Goal: Task Accomplishment & Management: Use online tool/utility

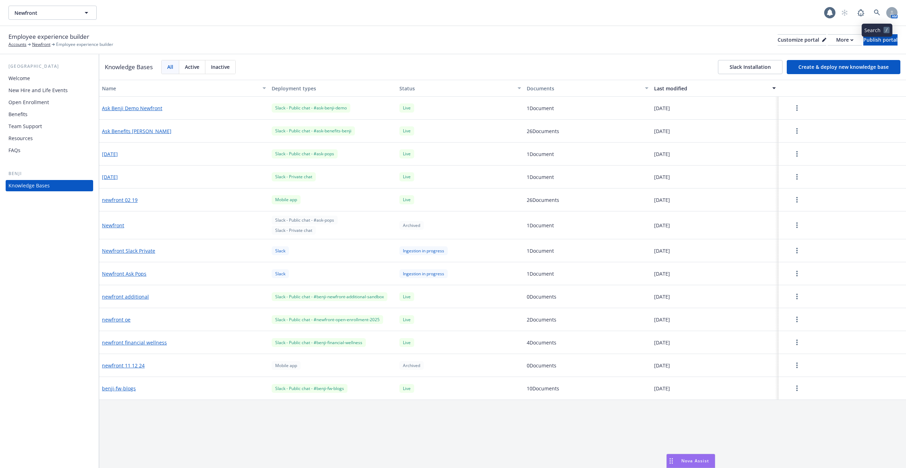
click at [873, 8] on link at bounding box center [877, 13] width 14 height 14
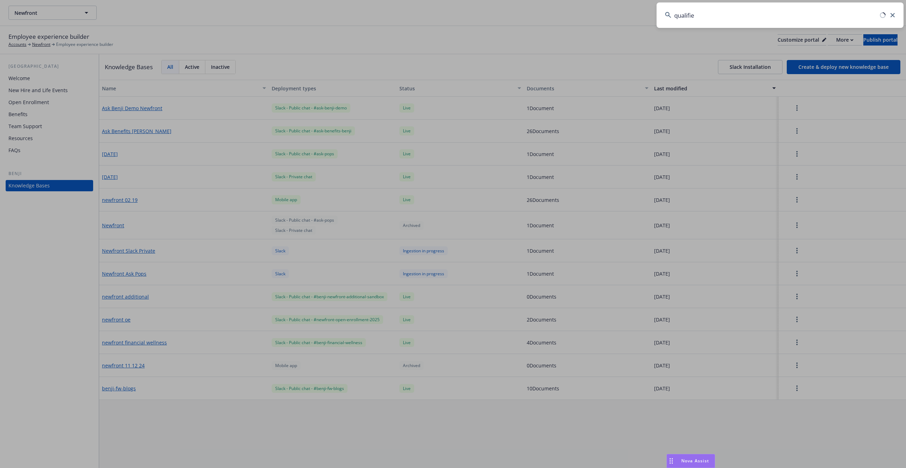
type input "qualified"
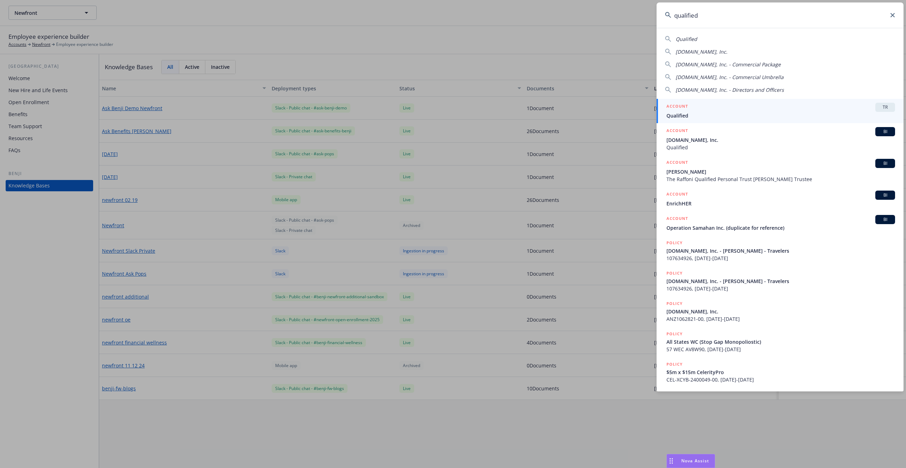
click at [763, 110] on div "ACCOUNT TR" at bounding box center [781, 107] width 229 height 9
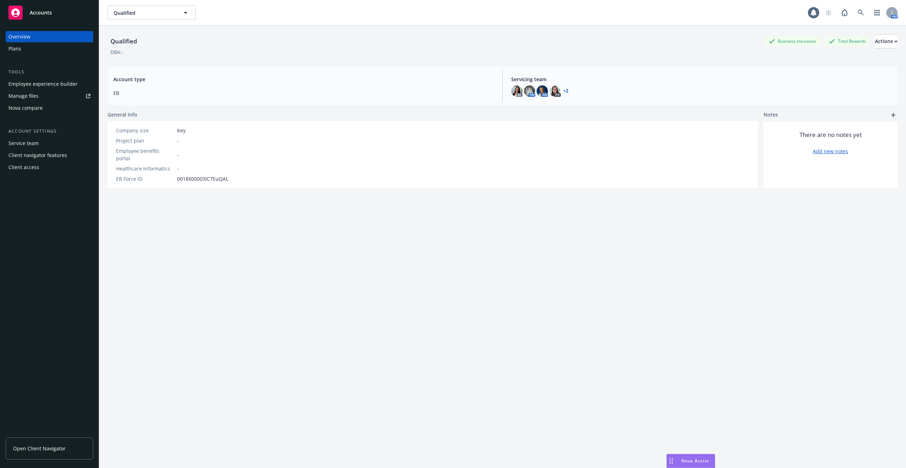
click at [61, 85] on div "Employee experience builder" at bounding box center [42, 83] width 69 height 11
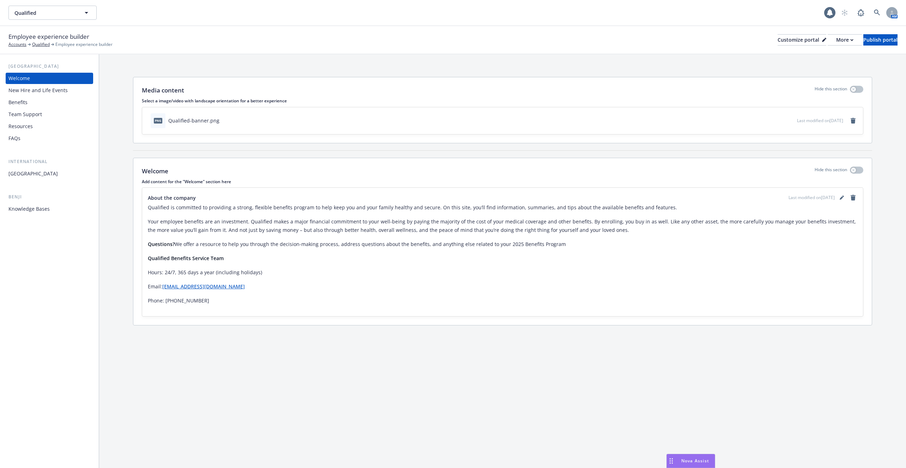
click at [47, 94] on div "New Hire and Life Events" at bounding box center [37, 90] width 59 height 11
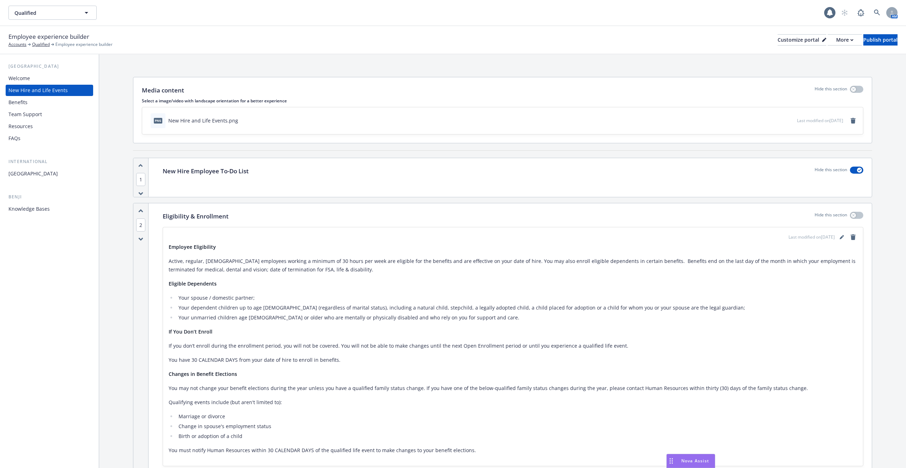
scroll to position [1456, 0]
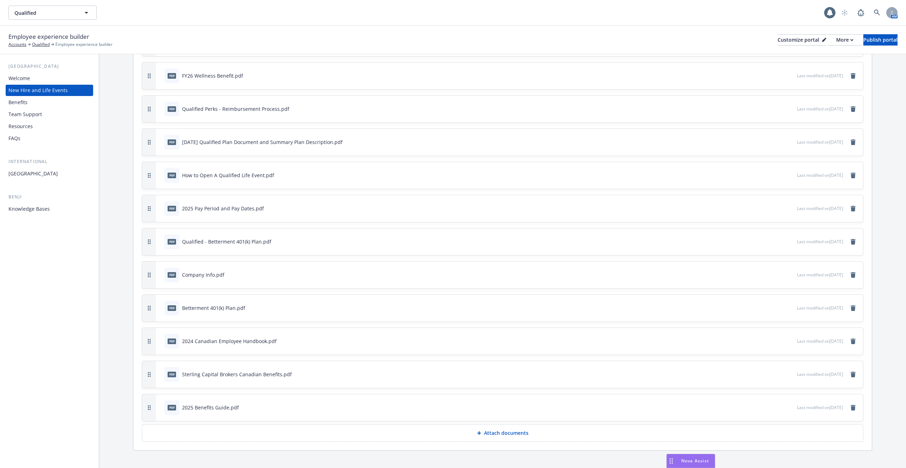
click at [229, 404] on div "2025 Benefits Guide.pdf" at bounding box center [210, 407] width 57 height 7
click at [226, 404] on div "2025 Benefits Guide.pdf" at bounding box center [210, 407] width 57 height 7
drag, startPoint x: 228, startPoint y: 401, endPoint x: 174, endPoint y: 400, distance: 53.7
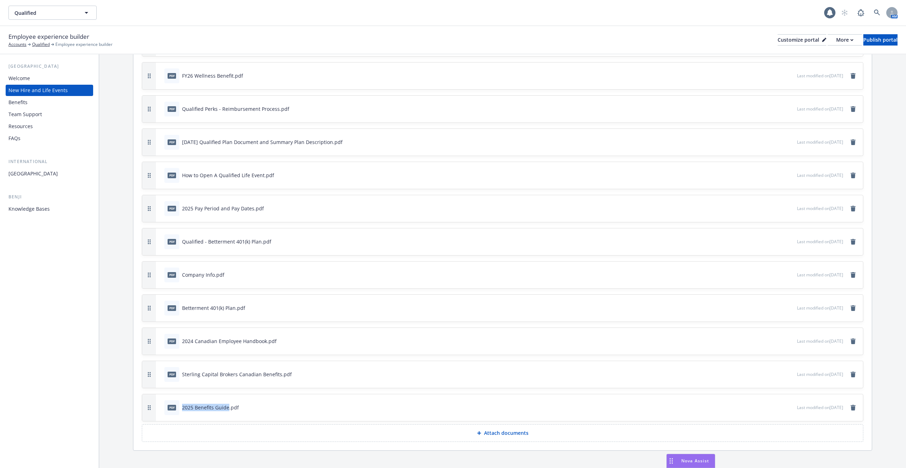
click at [174, 400] on div "pdf 2025 Benefits Guide.pdf" at bounding box center [201, 407] width 74 height 15
copy div "2025 Benefits Guide"
click at [861, 395] on div "pdf 2025 Benefits Guide.pdf Last modified on [DATE]" at bounding box center [509, 407] width 707 height 27
click at [851, 405] on icon "remove" at bounding box center [854, 408] width 6 height 6
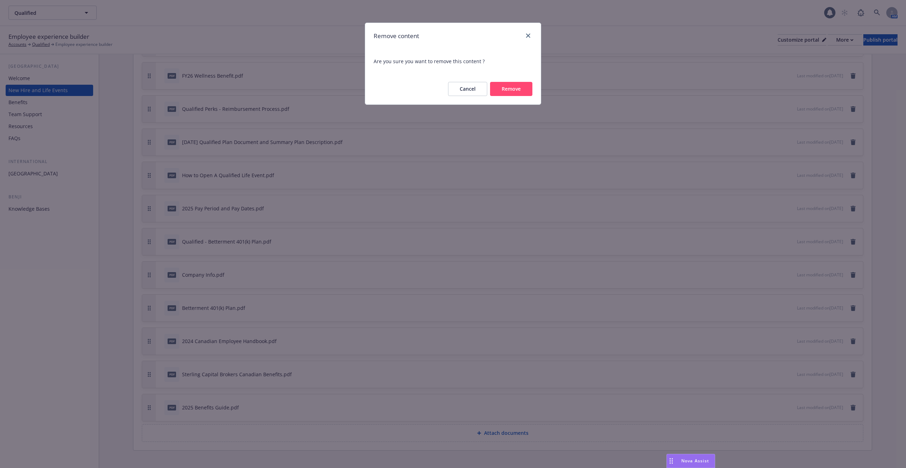
click at [501, 90] on button "Remove" at bounding box center [511, 89] width 42 height 14
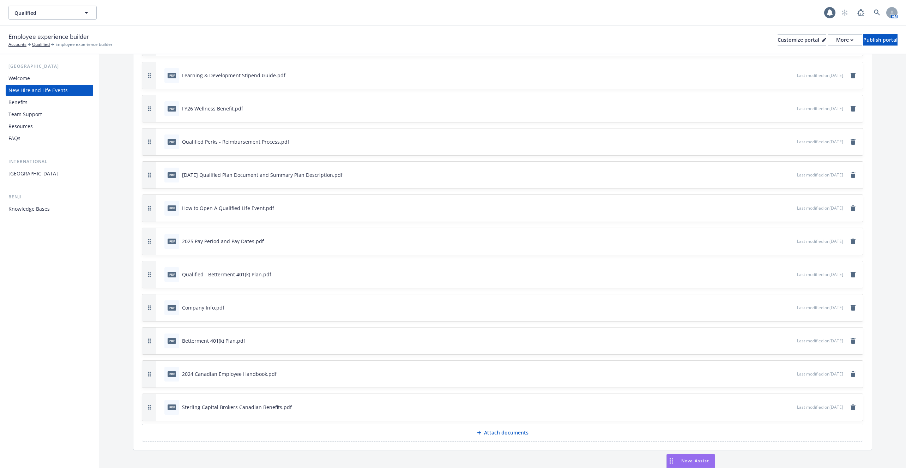
click at [481, 424] on button "Attach documents" at bounding box center [503, 433] width 722 height 18
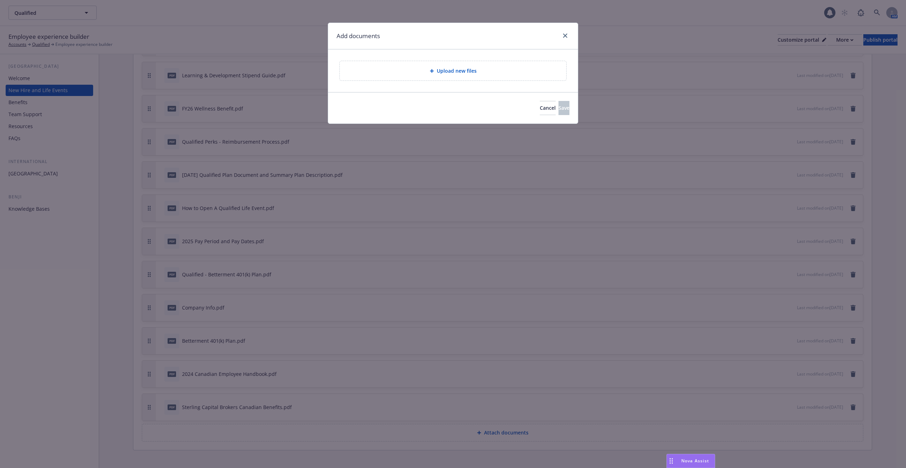
click at [427, 68] on div "Upload new files" at bounding box center [453, 71] width 215 height 8
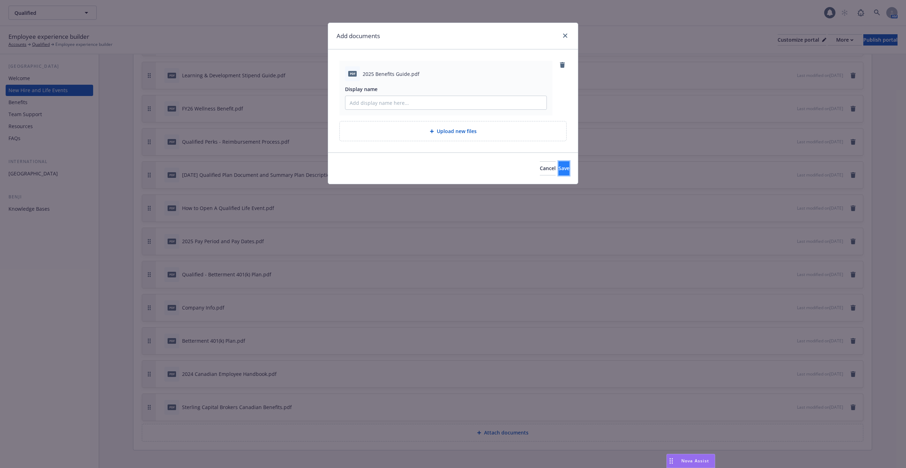
click at [559, 164] on button "Save" at bounding box center [564, 168] width 11 height 14
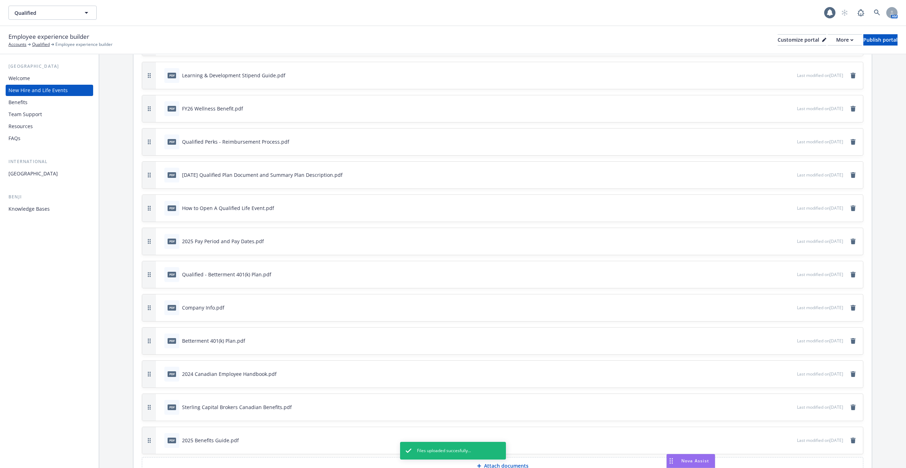
click at [849, 32] on div "Employee experience builder Accounts Qualified Employee experience builder Cust…" at bounding box center [453, 40] width 890 height 16
click at [864, 38] on button "Publish portal" at bounding box center [881, 39] width 34 height 11
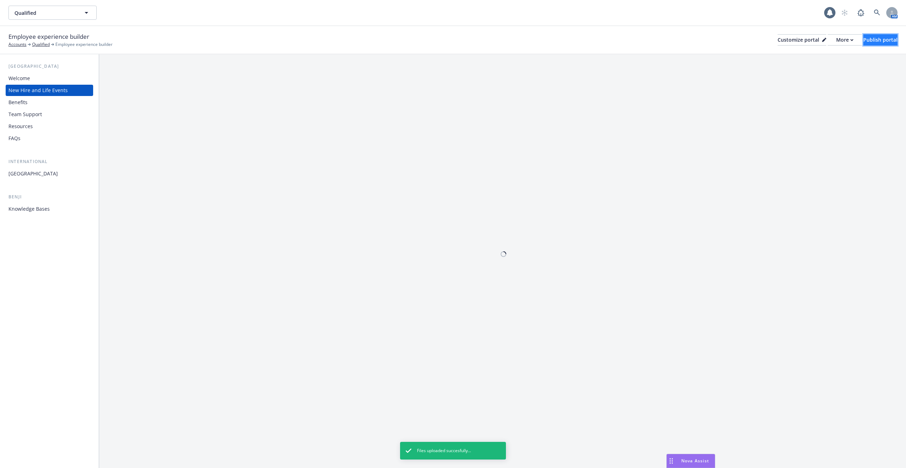
scroll to position [0, 0]
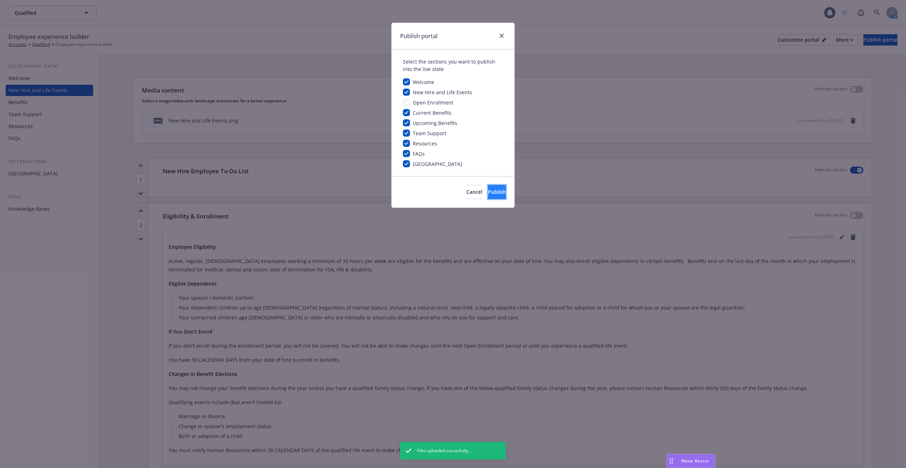
click at [497, 191] on button "Publish" at bounding box center [497, 192] width 18 height 14
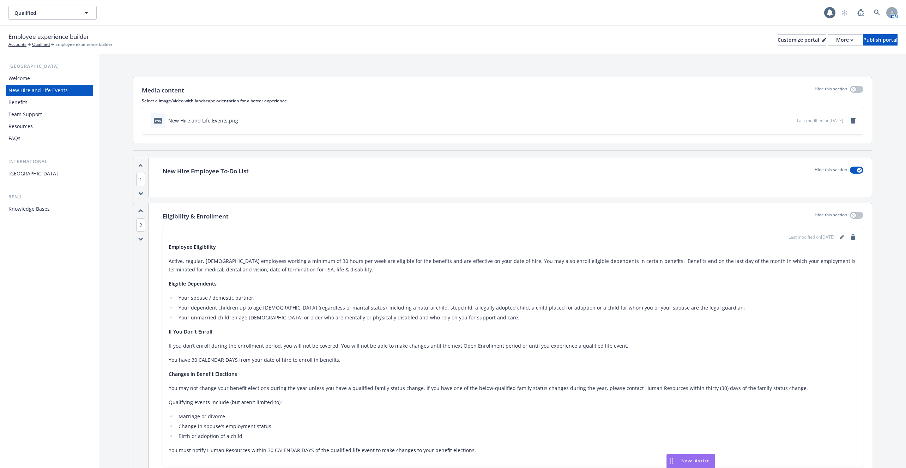
click at [54, 212] on div "Knowledge Bases" at bounding box center [49, 208] width 82 height 11
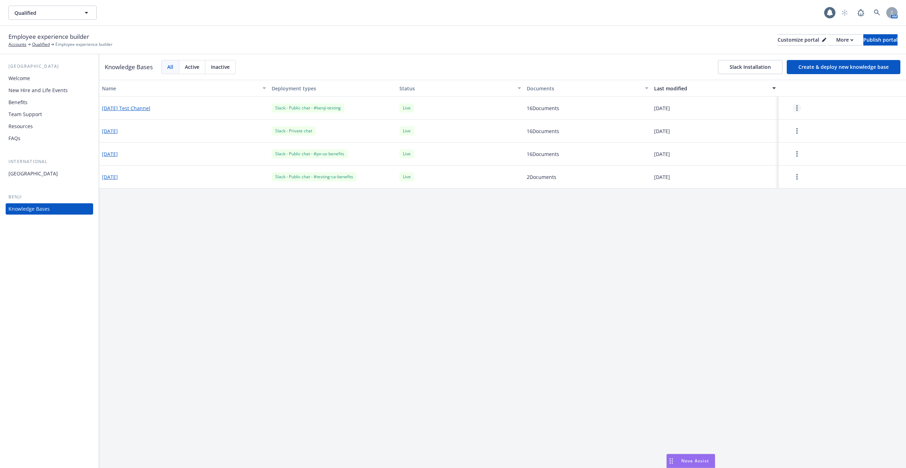
click at [798, 107] on link "more" at bounding box center [797, 108] width 8 height 8
click at [797, 139] on div "Update knowledge base content" at bounding box center [798, 139] width 93 height 12
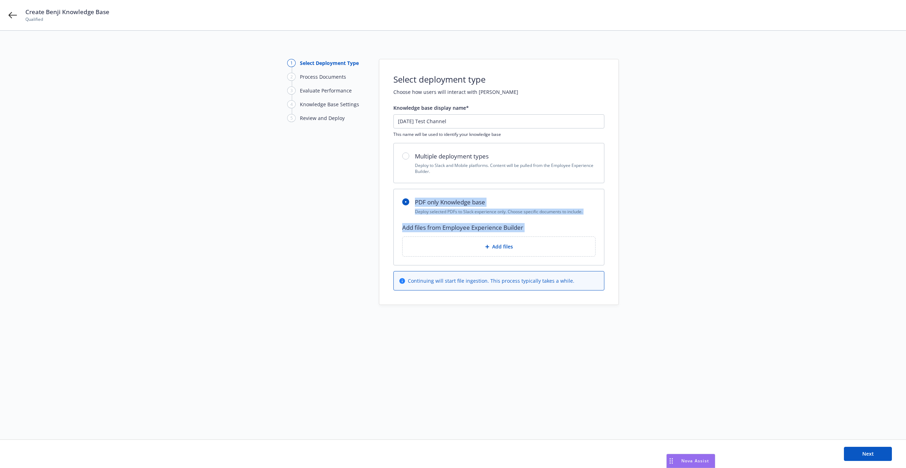
drag, startPoint x: 491, startPoint y: 249, endPoint x: 360, endPoint y: 125, distance: 180.3
click at [361, 127] on div "1 Select Deployment Type 2 Process Documents 3 Evaluate Performance 4 Knowledge…" at bounding box center [453, 182] width 890 height 246
click at [6, 16] on div "Create Benji Knowledge Base Qualified" at bounding box center [453, 15] width 906 height 30
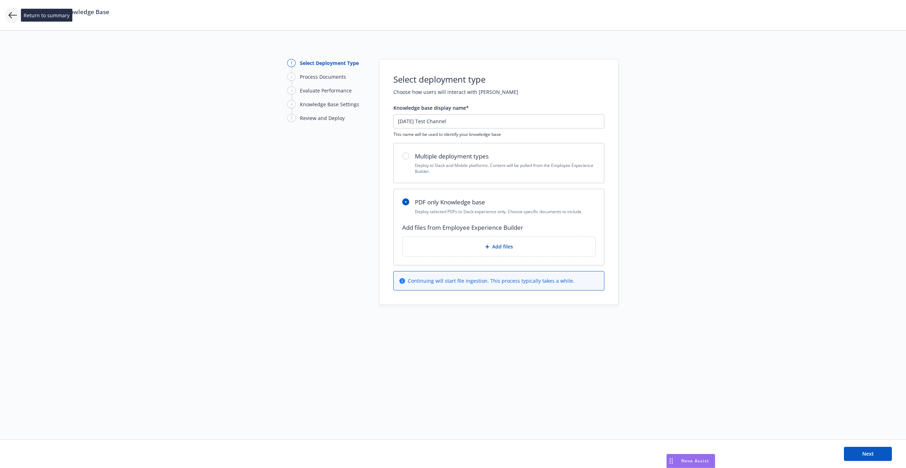
click at [14, 15] on icon at bounding box center [12, 15] width 8 height 6
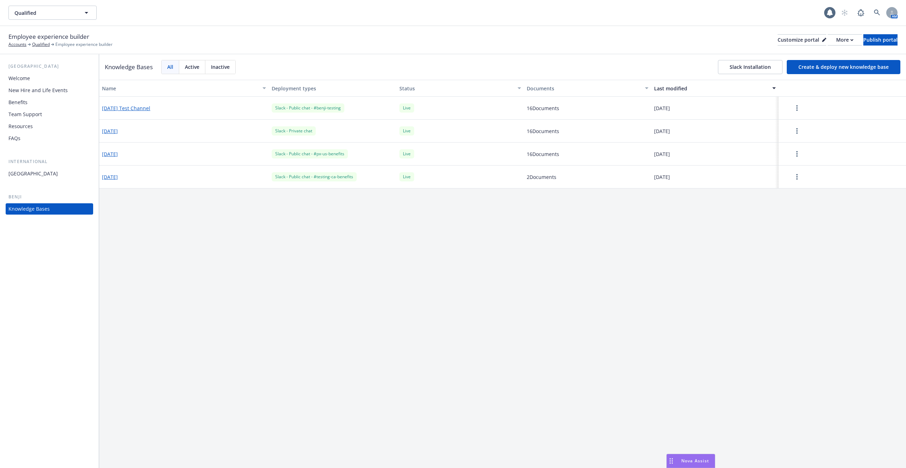
click at [131, 109] on button "[DATE] Test Channel" at bounding box center [126, 107] width 48 height 7
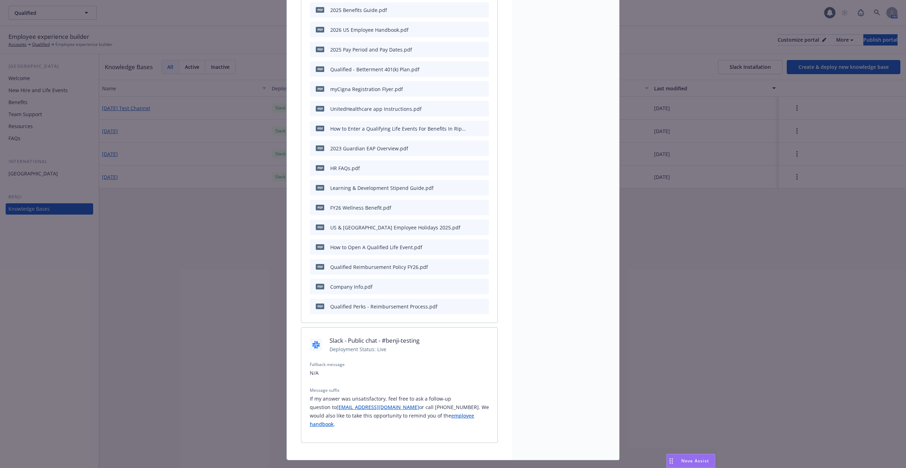
scroll to position [221, 0]
click at [270, 269] on div "Knowledge base details Basic Information Knowledge base name [DATE] Test Channe…" at bounding box center [453, 234] width 906 height 468
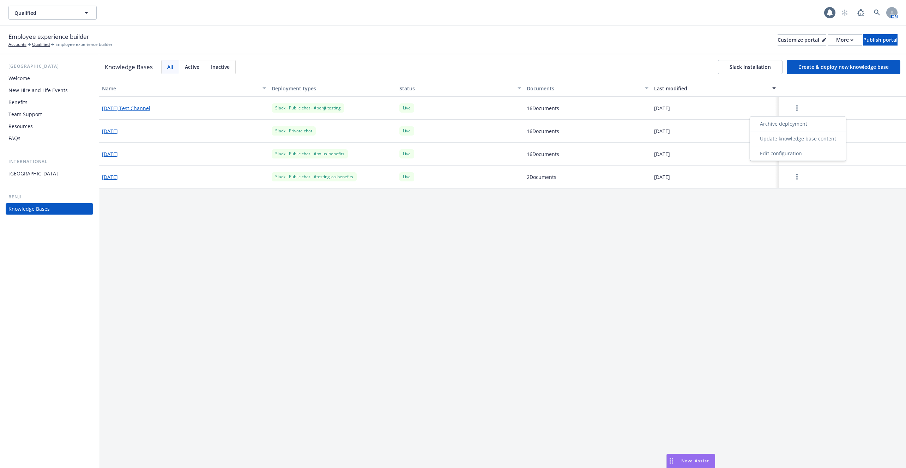
click at [799, 112] on button "button" at bounding box center [797, 108] width 31 height 14
click at [794, 135] on div "Update knowledge base content" at bounding box center [798, 139] width 93 height 12
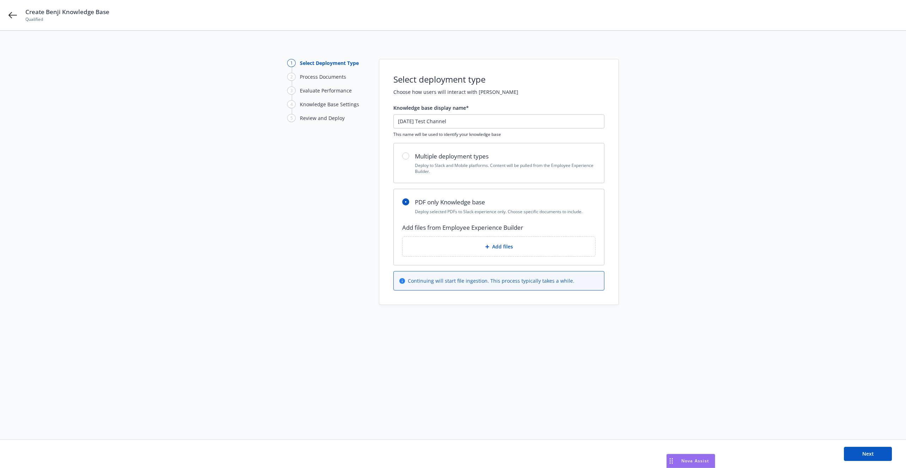
click at [530, 243] on div "Add files" at bounding box center [498, 247] width 181 height 8
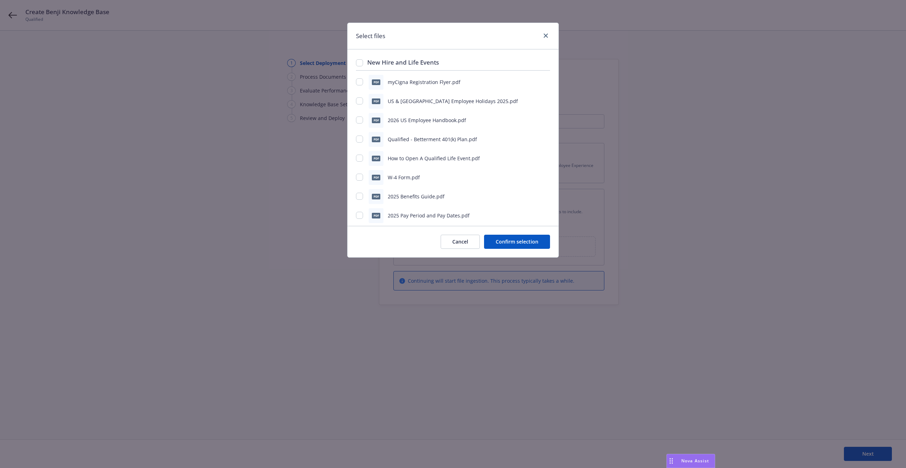
scroll to position [234, 0]
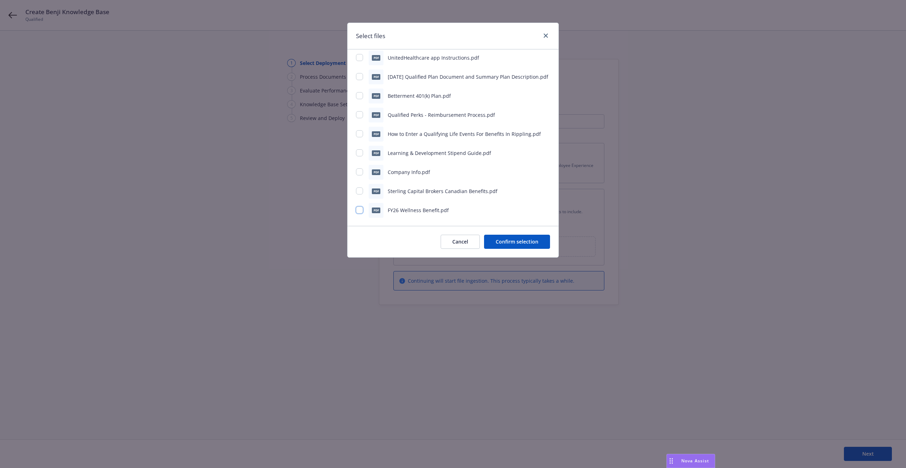
click at [359, 209] on input "checkbox" at bounding box center [359, 210] width 7 height 7
checkbox input "true"
click at [359, 188] on input "checkbox" at bounding box center [359, 190] width 7 height 7
click at [360, 191] on input "checkbox" at bounding box center [359, 190] width 7 height 7
checkbox input "false"
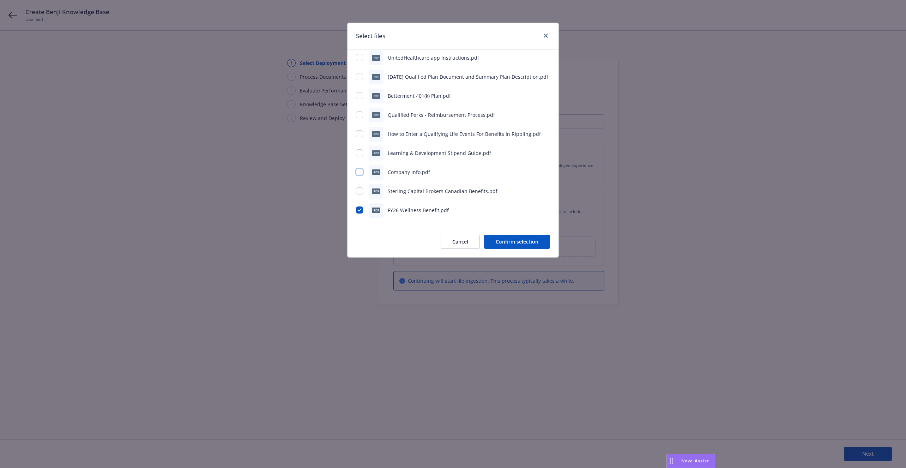
click at [362, 169] on input "checkbox" at bounding box center [359, 171] width 7 height 7
checkbox input "true"
click at [362, 149] on div "pdf Learning & Development Stipend Guide.pdf" at bounding box center [453, 153] width 194 height 15
click at [357, 151] on input "checkbox" at bounding box center [359, 152] width 7 height 7
checkbox input "true"
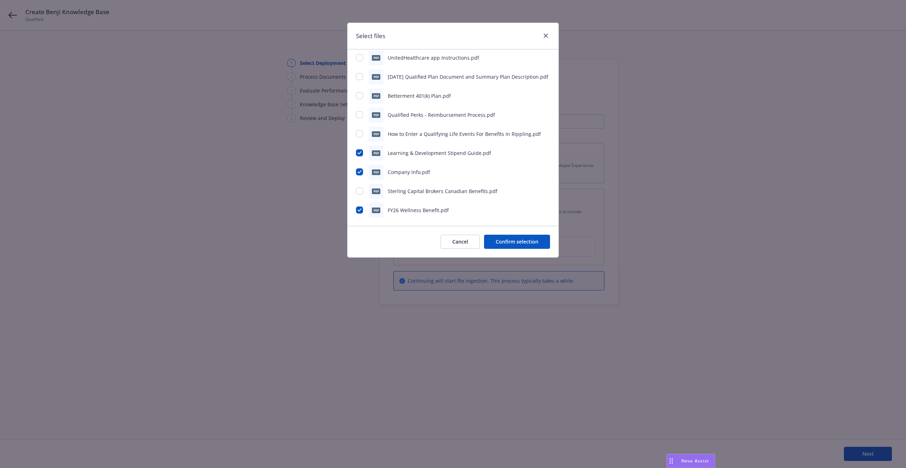
click at [359, 128] on div "pdf How to Enter a Qualifying Life Events For Benefits In Rippling.pdf" at bounding box center [453, 134] width 194 height 15
click at [360, 132] on input "checkbox" at bounding box center [359, 133] width 7 height 7
checkbox input "true"
click at [360, 114] on input "checkbox" at bounding box center [359, 114] width 7 height 7
checkbox input "true"
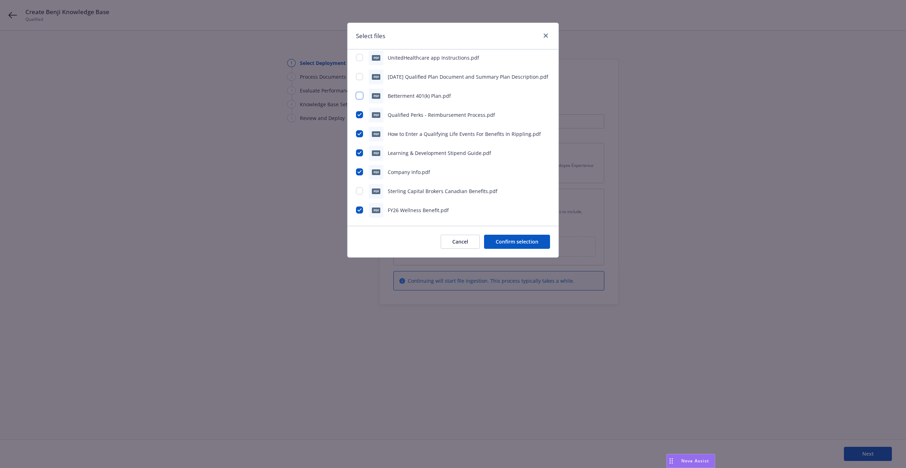
click at [360, 92] on input "checkbox" at bounding box center [359, 95] width 7 height 7
checkbox input "true"
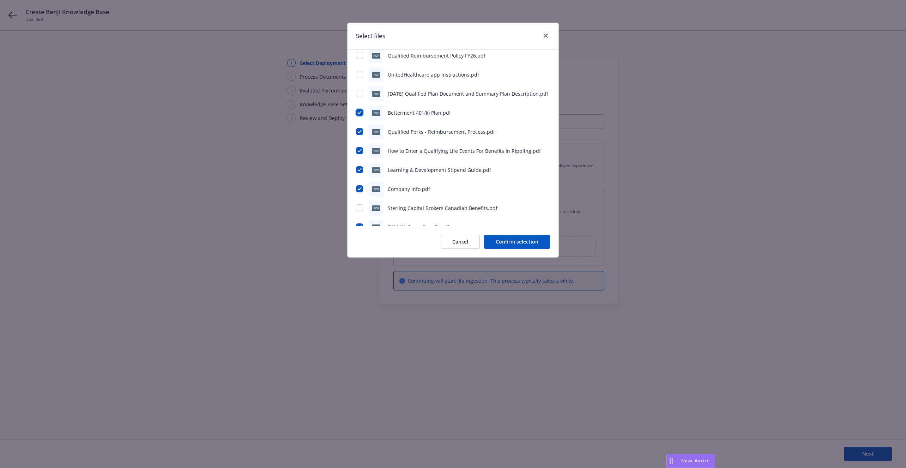
scroll to position [210, 0]
click at [358, 102] on input "checkbox" at bounding box center [359, 100] width 7 height 7
checkbox input "true"
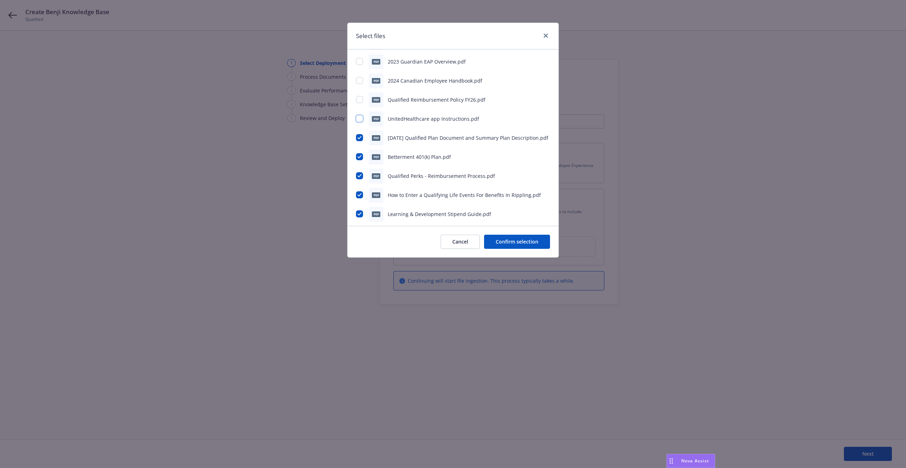
click at [357, 120] on input "checkbox" at bounding box center [359, 118] width 7 height 7
checkbox input "true"
click at [359, 99] on input "checkbox" at bounding box center [359, 99] width 7 height 7
checkbox input "true"
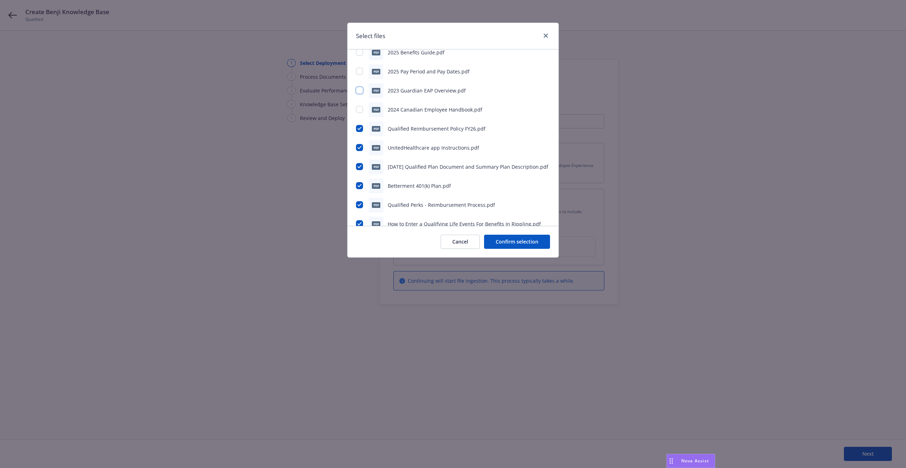
click at [360, 88] on input "checkbox" at bounding box center [359, 90] width 7 height 7
checkbox input "true"
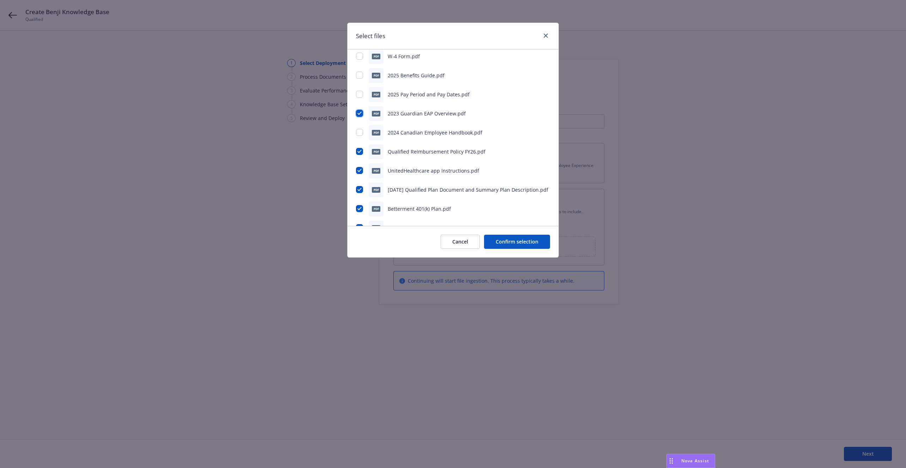
scroll to position [120, 0]
click at [359, 95] on input "checkbox" at bounding box center [359, 95] width 7 height 7
checkbox input "true"
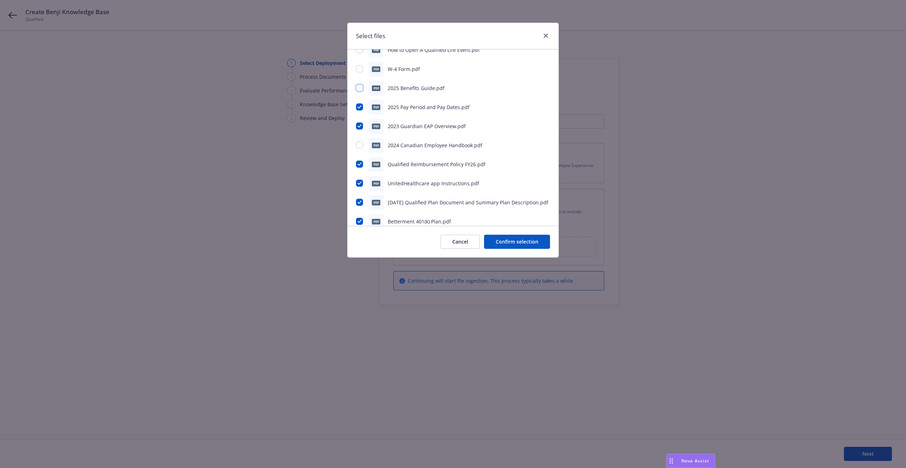
click at [358, 87] on input "checkbox" at bounding box center [359, 87] width 7 height 7
checkbox input "true"
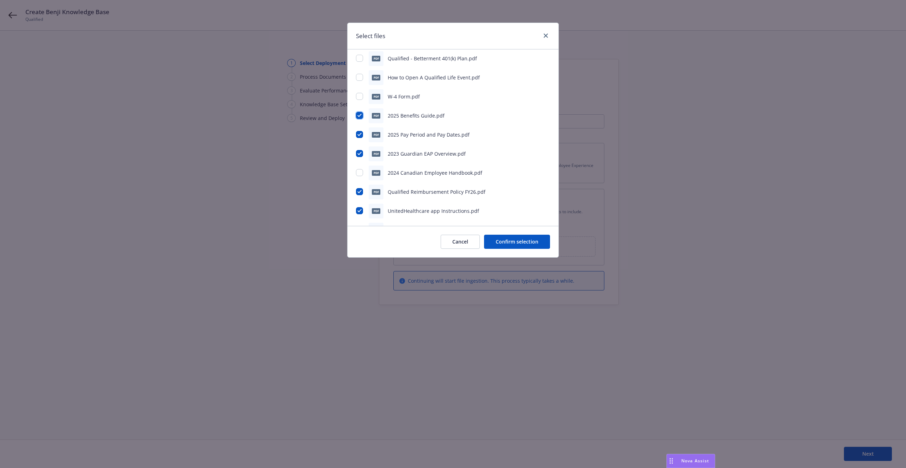
scroll to position [70, 0]
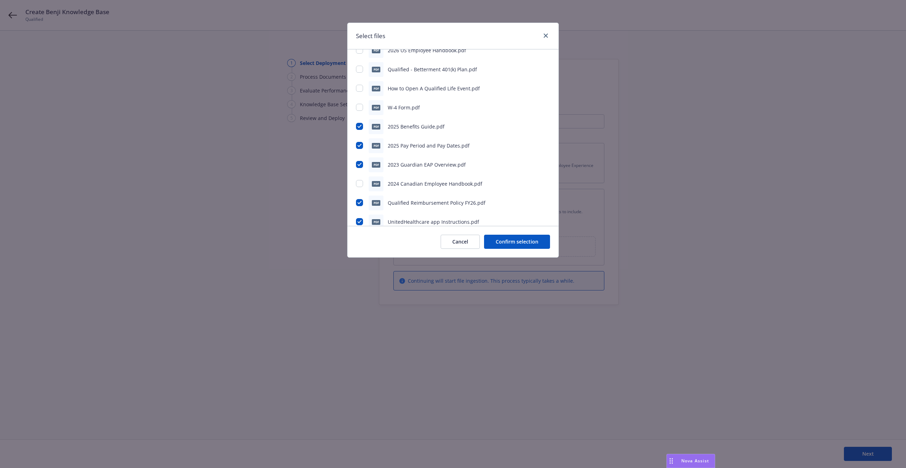
click at [360, 101] on div "pdf W-4 Form.pdf" at bounding box center [453, 107] width 194 height 15
click at [360, 111] on div at bounding box center [360, 107] width 8 height 7
click at [360, 104] on input "checkbox" at bounding box center [359, 107] width 7 height 7
checkbox input "true"
click at [360, 84] on div "pdf How to Open A Qualified Life Event.pdf" at bounding box center [453, 88] width 194 height 15
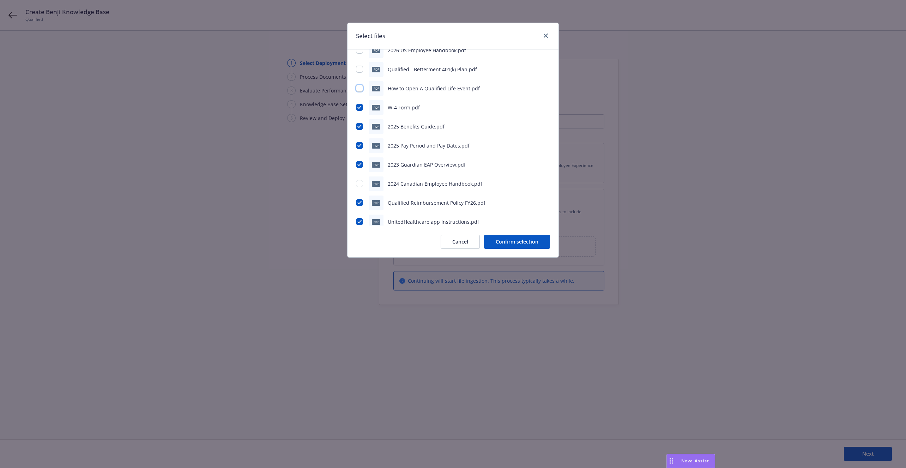
click at [361, 90] on input "checkbox" at bounding box center [359, 88] width 7 height 7
checkbox input "true"
click at [361, 106] on input "checkbox" at bounding box center [359, 107] width 7 height 7
checkbox input "false"
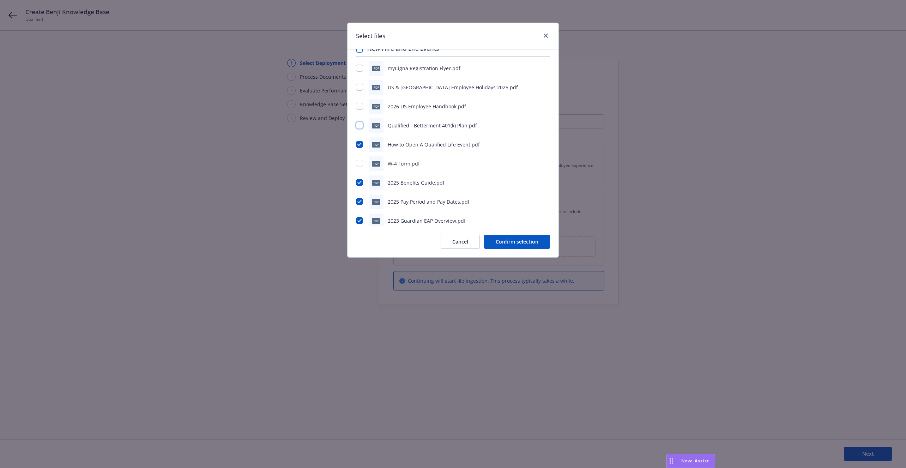
click at [359, 126] on input "checkbox" at bounding box center [359, 125] width 7 height 7
checkbox input "true"
click at [359, 104] on input "checkbox" at bounding box center [359, 106] width 7 height 7
checkbox input "true"
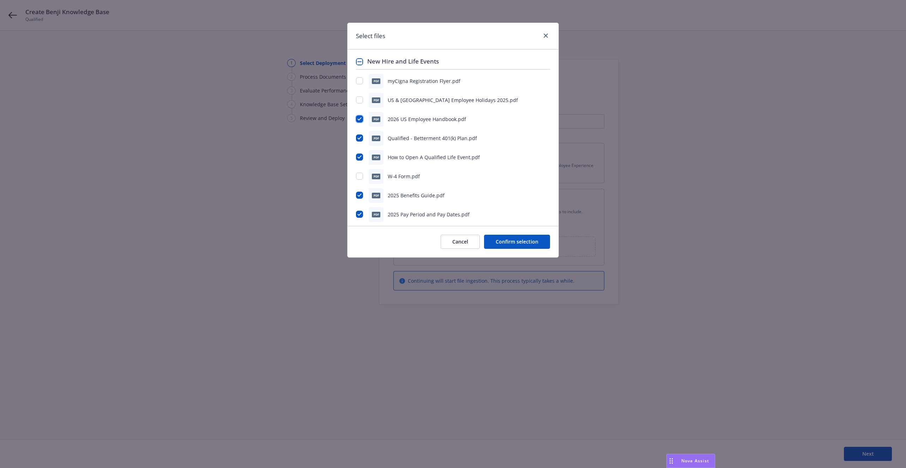
scroll to position [0, 0]
click at [359, 100] on input "checkbox" at bounding box center [359, 100] width 7 height 7
checkbox input "true"
click at [358, 78] on input "checkbox" at bounding box center [359, 81] width 7 height 7
checkbox input "true"
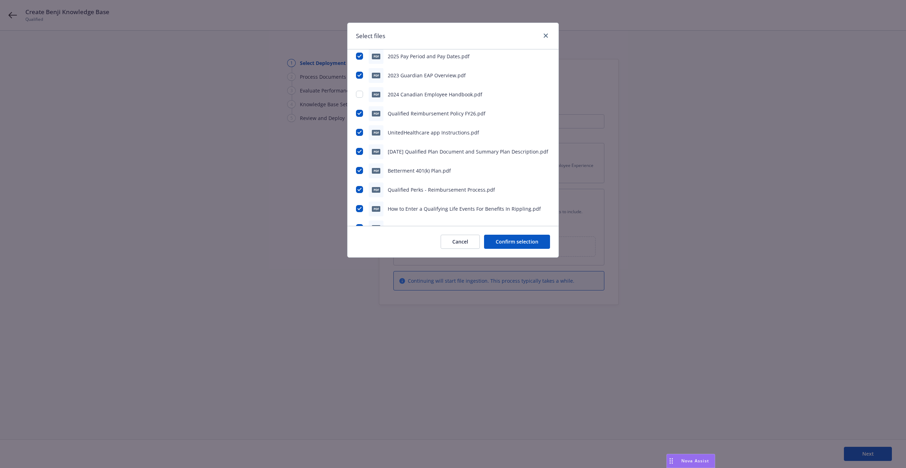
scroll to position [234, 0]
click at [516, 241] on button "Confirm selection" at bounding box center [517, 242] width 66 height 14
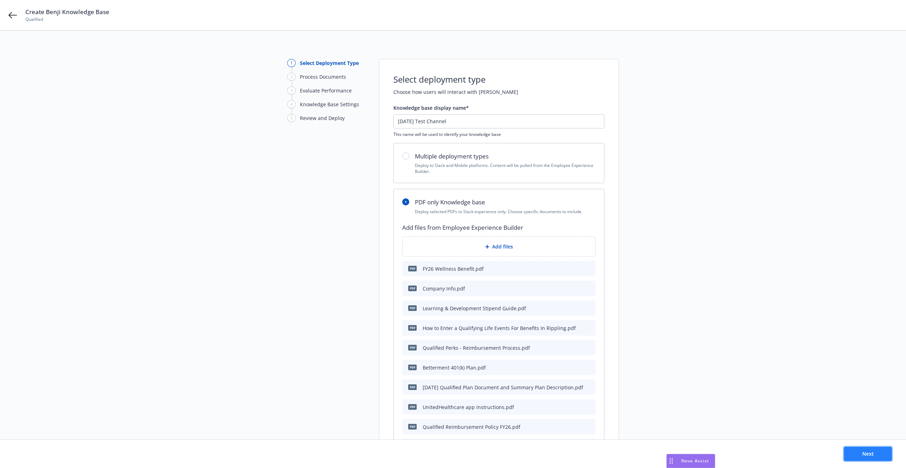
click at [879, 454] on button "Next" at bounding box center [868, 454] width 48 height 14
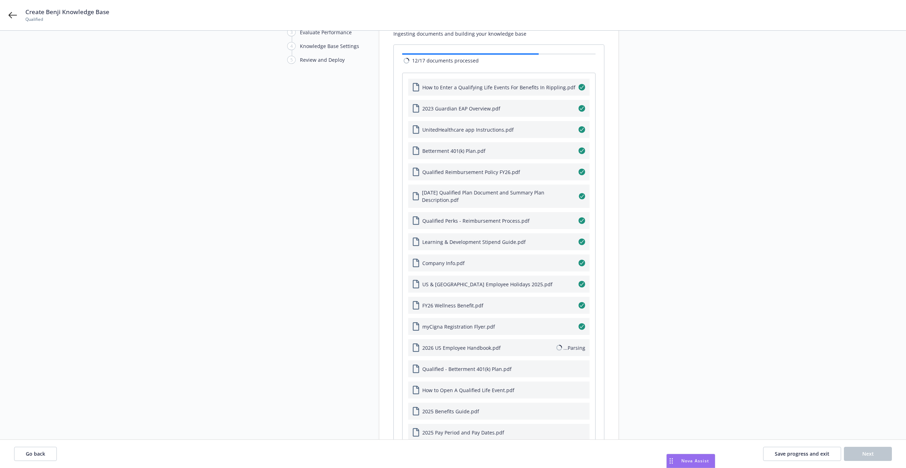
scroll to position [162, 0]
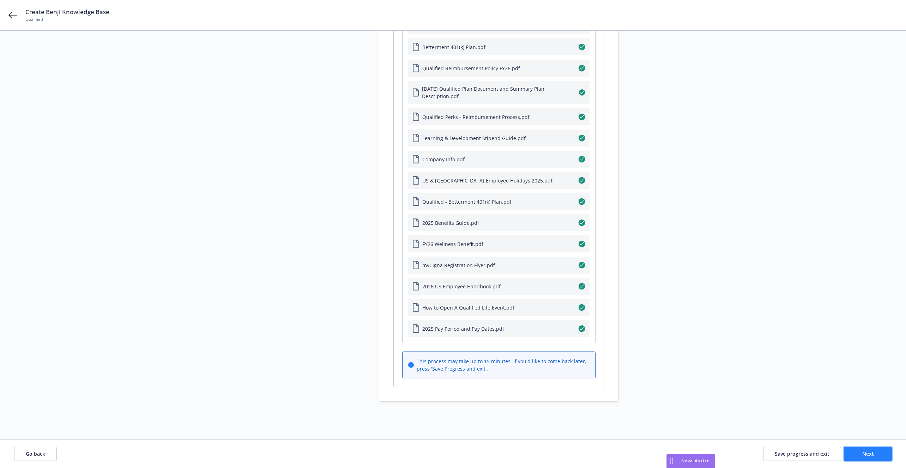
click at [881, 451] on button "Next" at bounding box center [868, 454] width 48 height 14
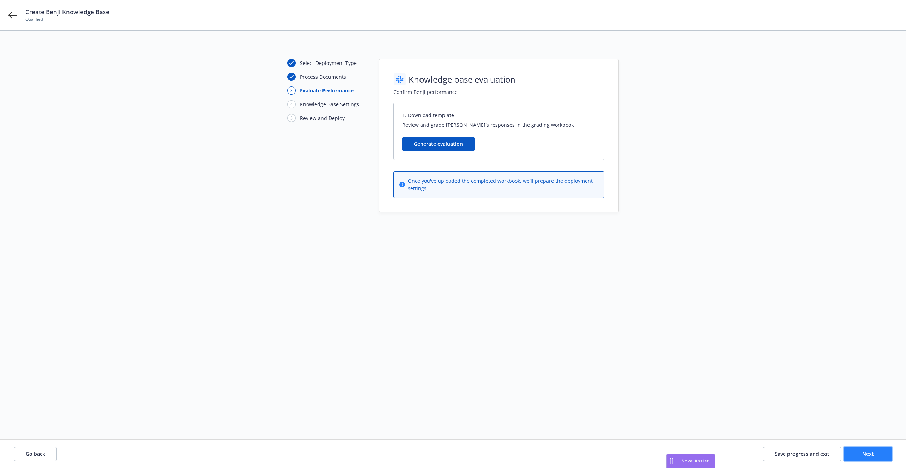
click at [871, 453] on span "Next" at bounding box center [869, 453] width 12 height 7
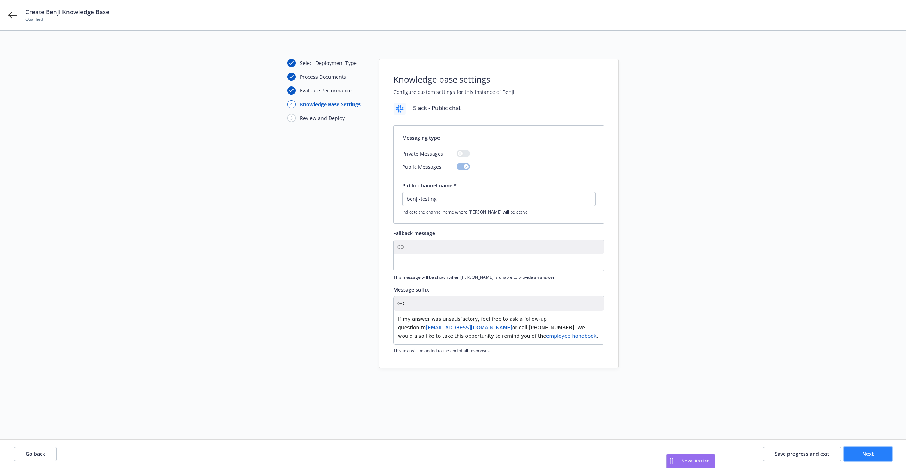
click at [871, 453] on span "Next" at bounding box center [869, 453] width 12 height 7
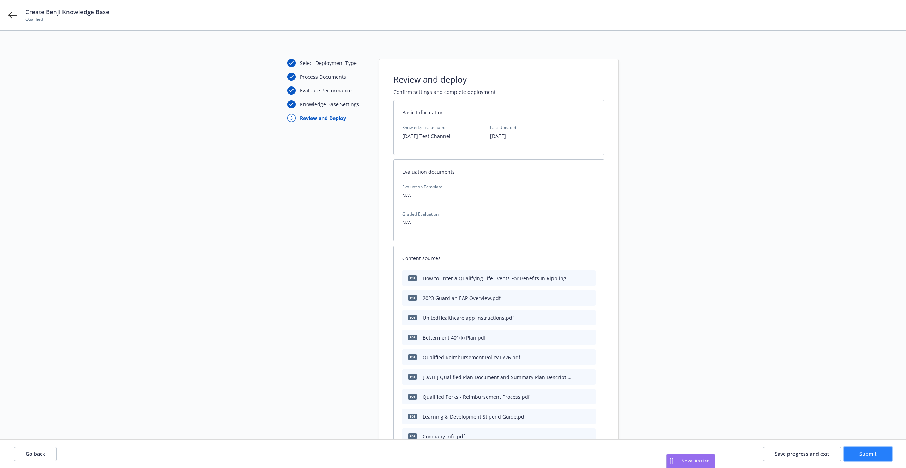
click at [871, 453] on span "Submit" at bounding box center [868, 453] width 17 height 7
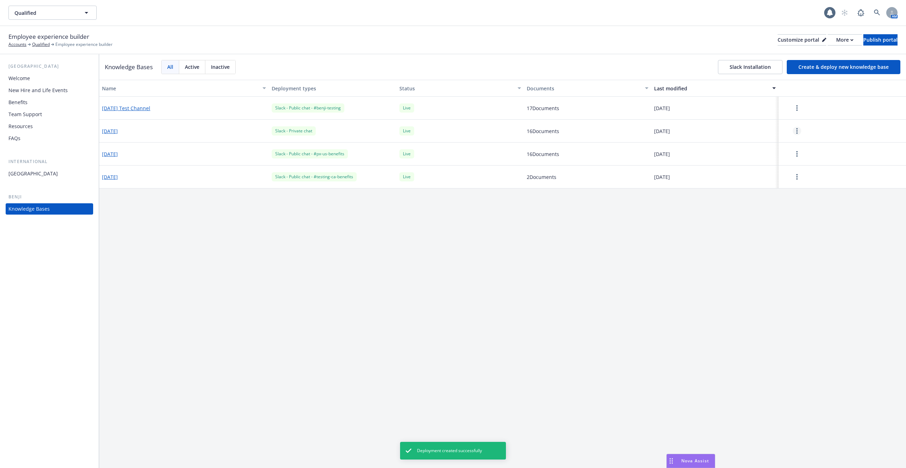
click at [800, 132] on link "more" at bounding box center [797, 131] width 8 height 8
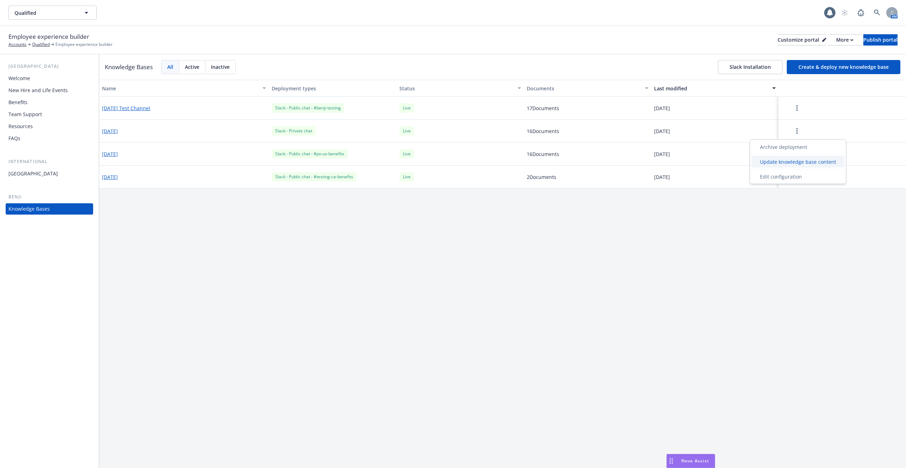
click at [799, 163] on div "Update knowledge base content" at bounding box center [798, 162] width 93 height 12
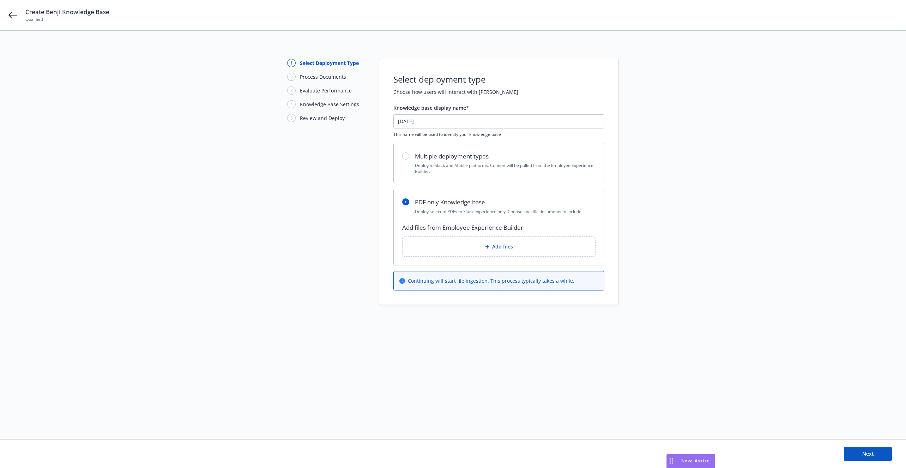
click at [507, 245] on span "Add files" at bounding box center [502, 246] width 21 height 7
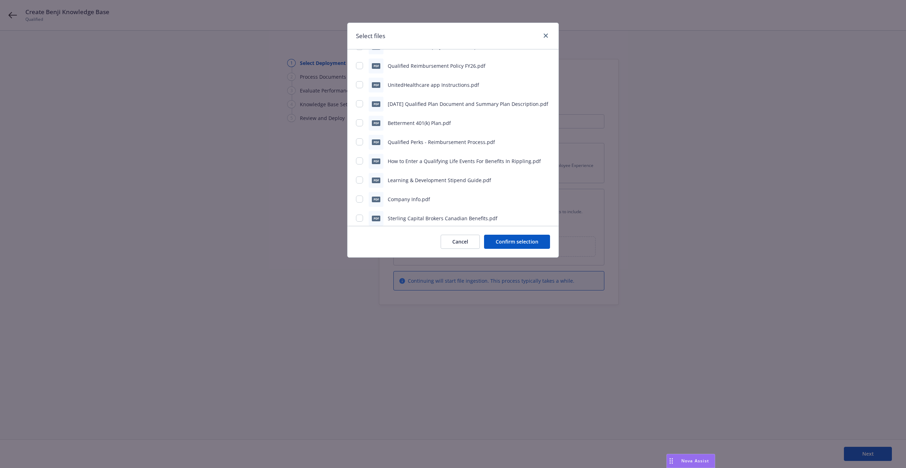
scroll to position [234, 0]
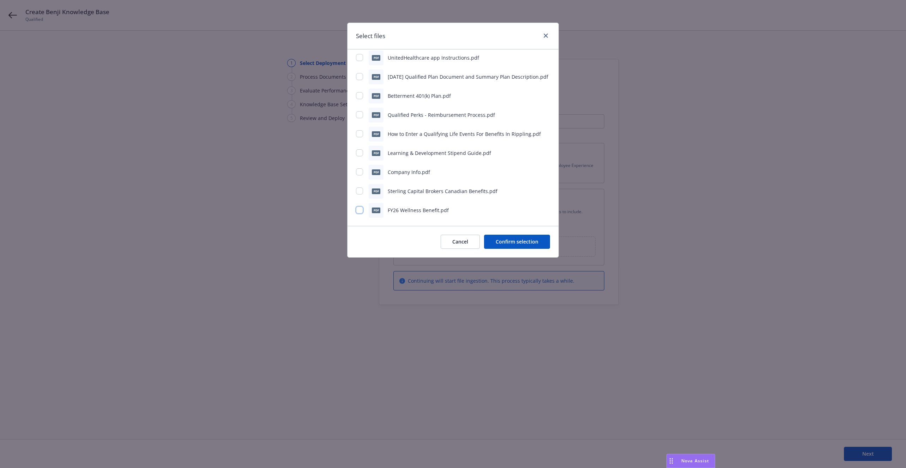
click at [360, 210] on input "checkbox" at bounding box center [359, 210] width 7 height 7
checkbox input "true"
click at [361, 173] on input "checkbox" at bounding box center [359, 171] width 7 height 7
checkbox input "true"
click at [361, 146] on div "pdf Learning & Development Stipend Guide.pdf" at bounding box center [453, 153] width 194 height 15
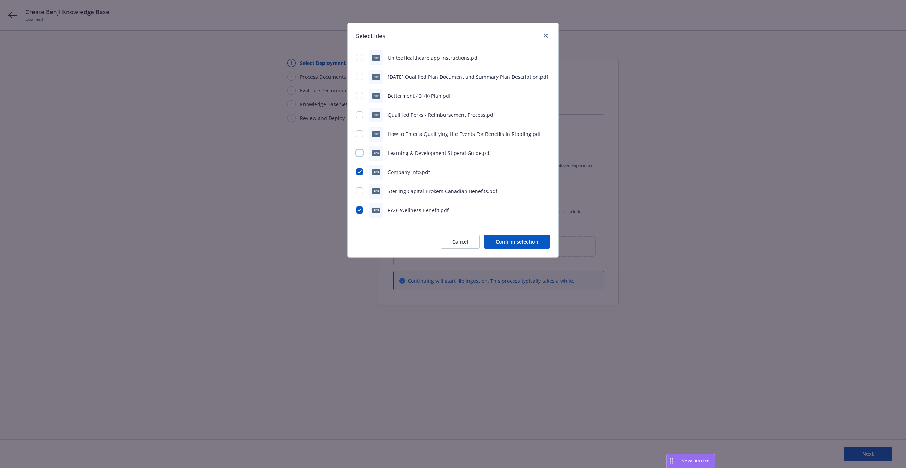
click at [358, 153] on input "checkbox" at bounding box center [359, 152] width 7 height 7
checkbox input "true"
click at [358, 128] on div "pdf How to Enter a Qualifying Life Events For Benefits In Rippling.pdf" at bounding box center [453, 134] width 194 height 15
click at [358, 134] on input "checkbox" at bounding box center [359, 133] width 7 height 7
checkbox input "true"
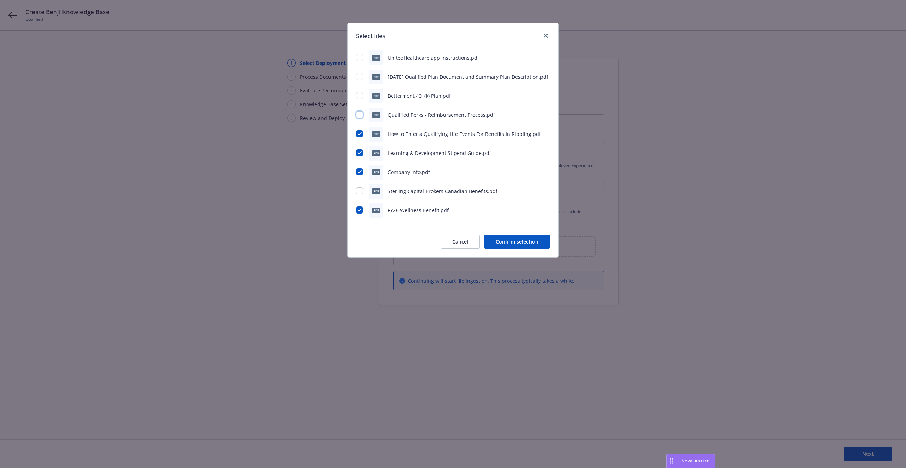
click at [360, 112] on input "checkbox" at bounding box center [359, 114] width 7 height 7
checkbox input "true"
click at [359, 98] on input "checkbox" at bounding box center [359, 95] width 7 height 7
checkbox input "true"
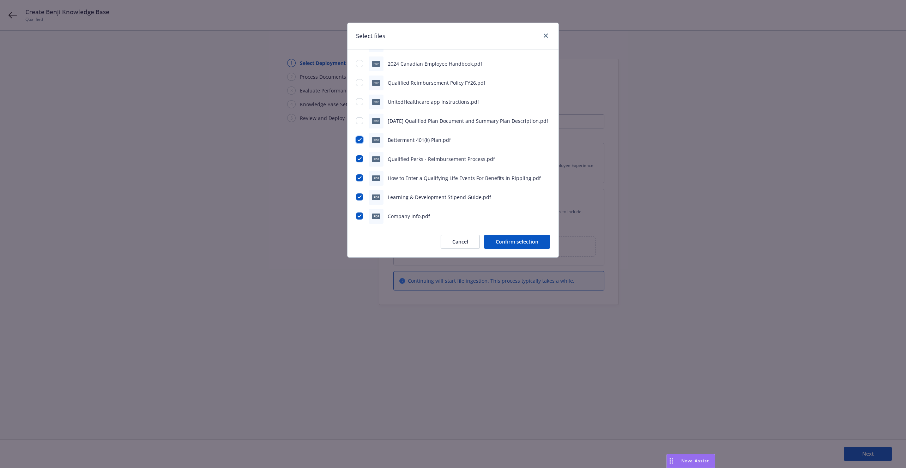
scroll to position [163, 0]
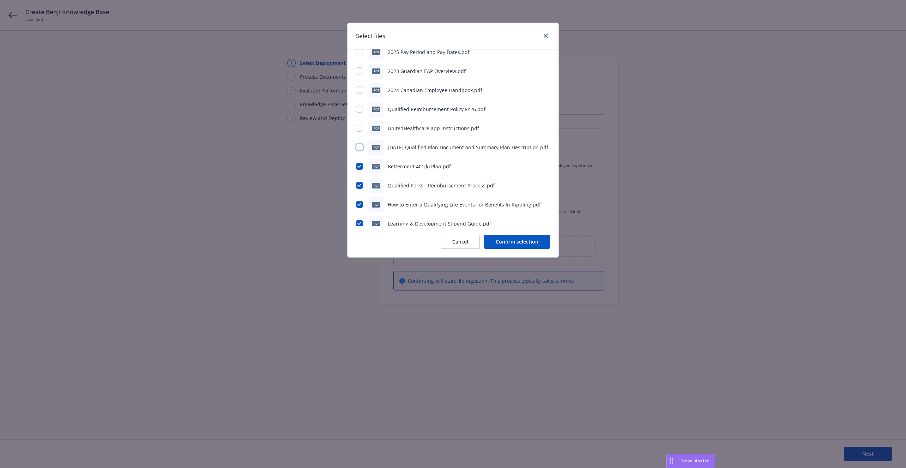
click at [360, 145] on input "checkbox" at bounding box center [359, 147] width 7 height 7
checkbox input "true"
click at [358, 119] on div "pdf myCigna Registration Flyer.pdf pdf US & [GEOGRAPHIC_DATA] Employee Holidays…" at bounding box center [453, 99] width 194 height 377
click at [358, 129] on input "checkbox" at bounding box center [359, 128] width 7 height 7
checkbox input "true"
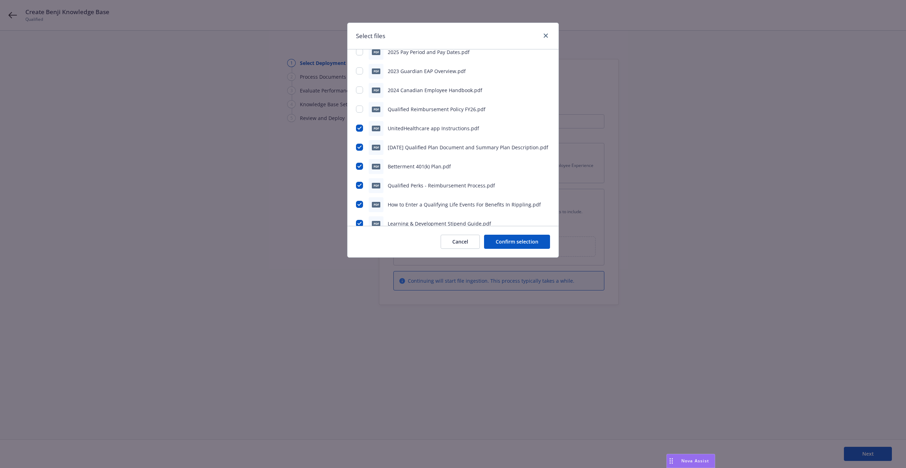
click at [357, 100] on div "pdf myCigna Registration Flyer.pdf pdf US & [GEOGRAPHIC_DATA] Employee Holidays…" at bounding box center [453, 99] width 194 height 377
click at [357, 106] on input "checkbox" at bounding box center [359, 109] width 7 height 7
checkbox input "true"
click at [357, 122] on input "checkbox" at bounding box center [359, 123] width 7 height 7
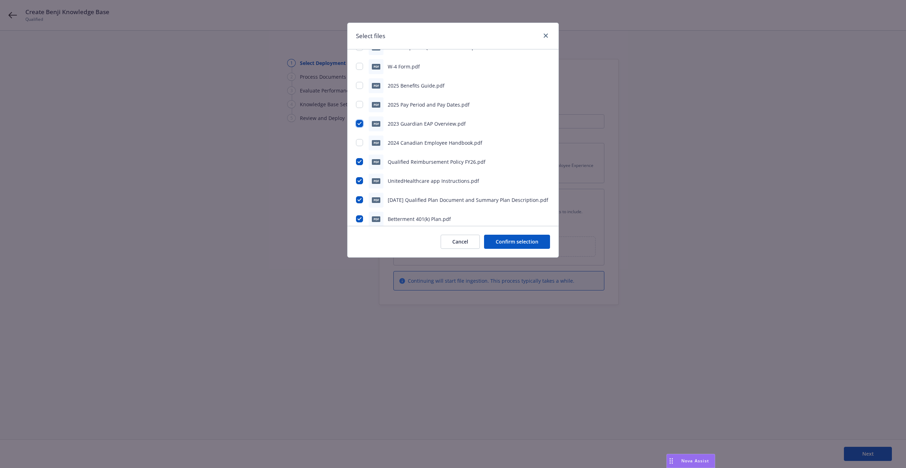
checkbox input "true"
click at [357, 107] on input "checkbox" at bounding box center [359, 104] width 7 height 7
checkbox input "true"
click at [358, 83] on input "checkbox" at bounding box center [359, 85] width 7 height 7
checkbox input "true"
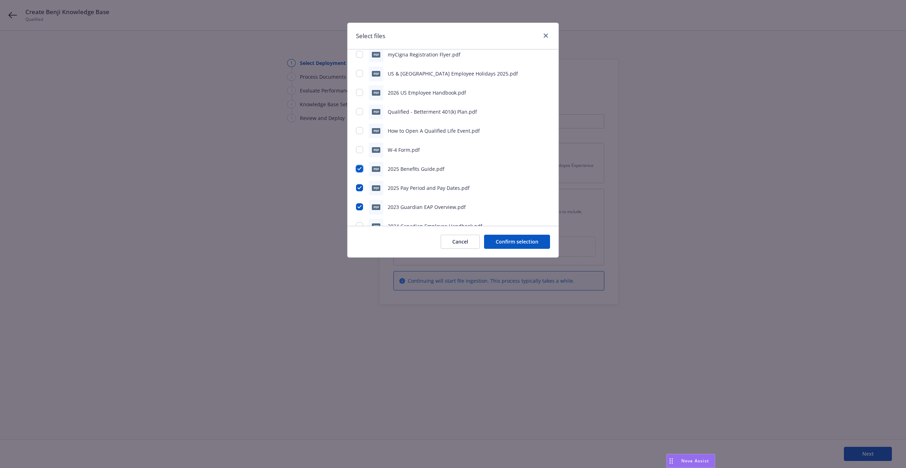
scroll to position [27, 0]
click at [362, 144] on div "pdf W-4 Form.pdf" at bounding box center [453, 150] width 194 height 15
click at [363, 146] on input "checkbox" at bounding box center [359, 149] width 7 height 7
checkbox input "true"
click at [360, 130] on input "checkbox" at bounding box center [359, 130] width 7 height 7
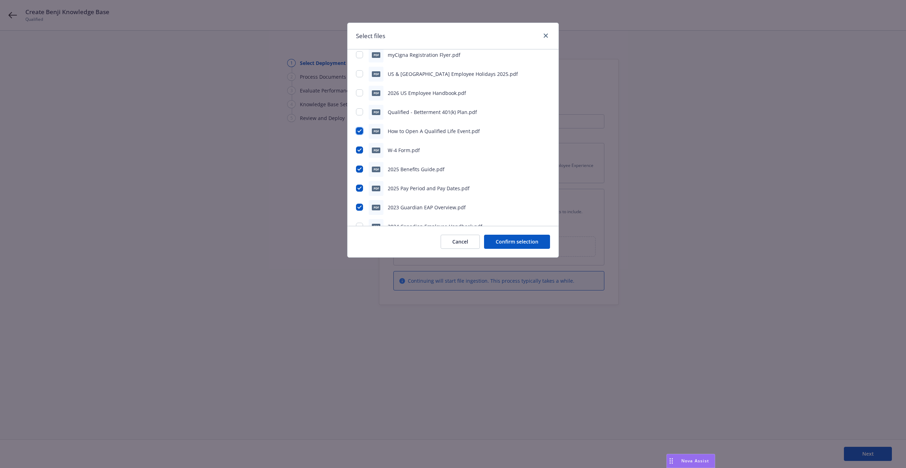
checkbox input "true"
click at [357, 111] on input "checkbox" at bounding box center [359, 111] width 7 height 7
checkbox input "true"
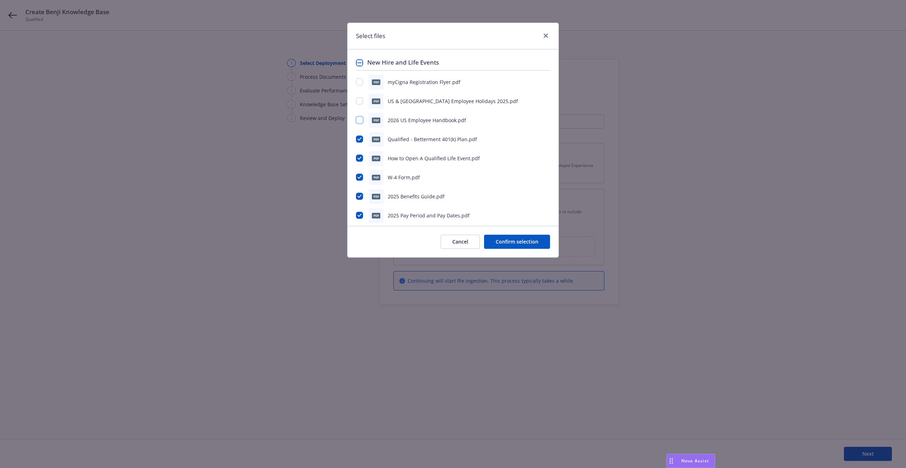
click at [358, 119] on input "checkbox" at bounding box center [359, 119] width 7 height 7
checkbox input "true"
click at [358, 91] on div "pdf myCigna Registration Flyer.pdf pdf US & [GEOGRAPHIC_DATA] Employee Holidays…" at bounding box center [453, 263] width 194 height 377
click at [358, 100] on input "checkbox" at bounding box center [359, 100] width 7 height 7
checkbox input "true"
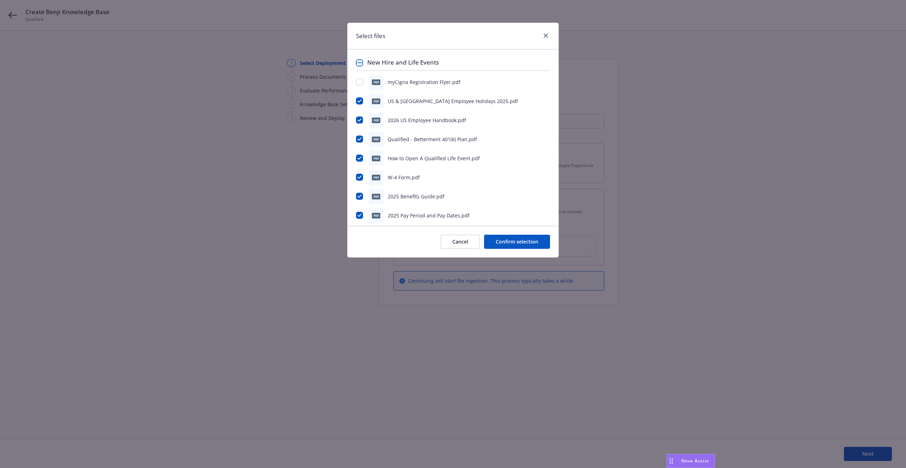
click at [360, 75] on div "pdf myCigna Registration Flyer.pdf" at bounding box center [453, 82] width 194 height 15
click at [360, 82] on input "checkbox" at bounding box center [359, 81] width 7 height 7
checkbox input "true"
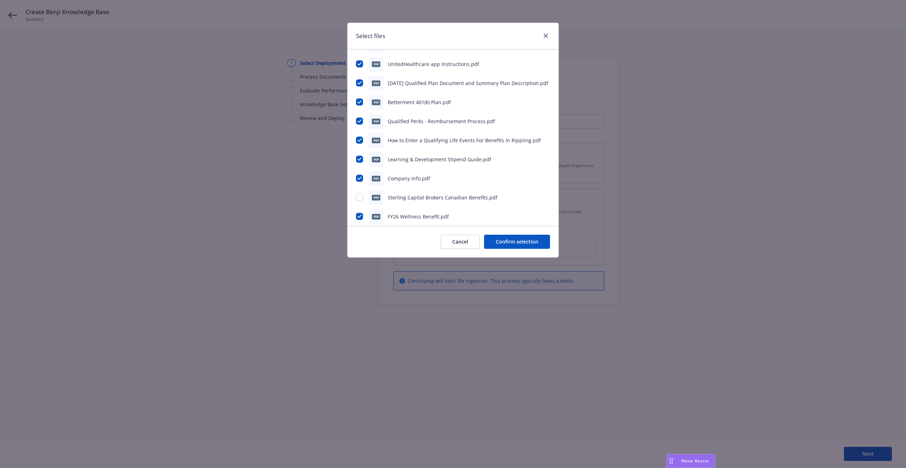
scroll to position [234, 0]
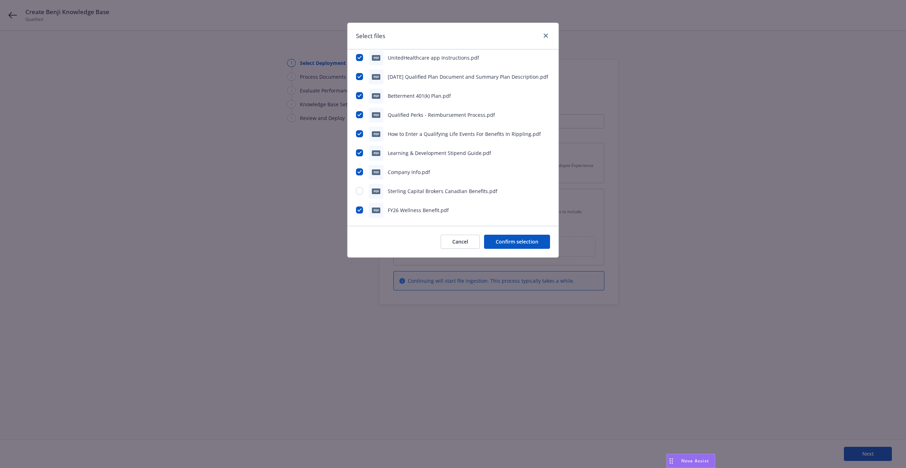
click at [517, 235] on button "Confirm selection" at bounding box center [517, 242] width 66 height 14
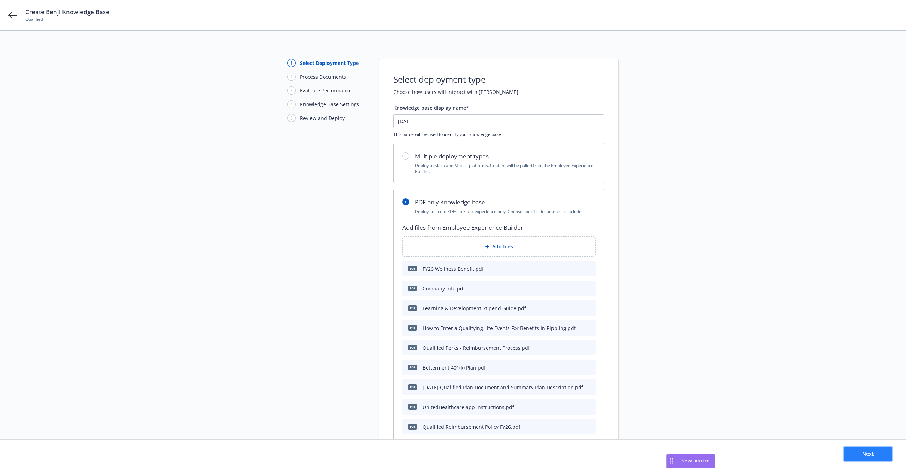
click at [875, 451] on button "Next" at bounding box center [868, 454] width 48 height 14
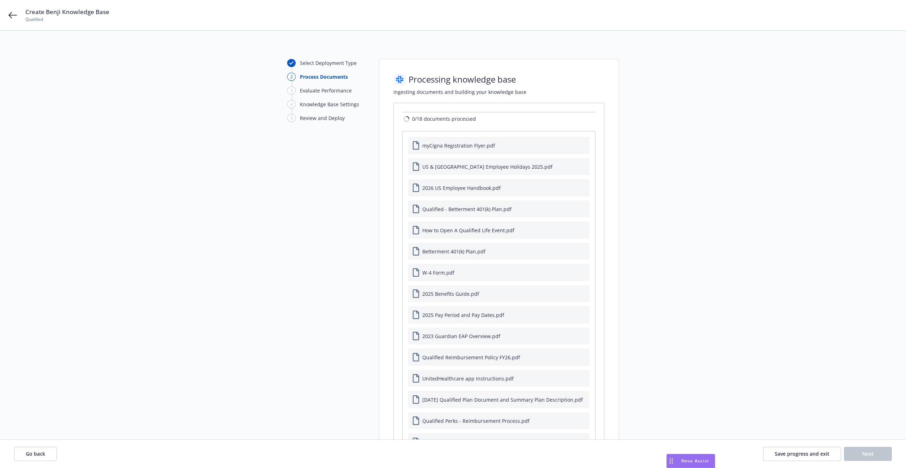
scroll to position [177, 0]
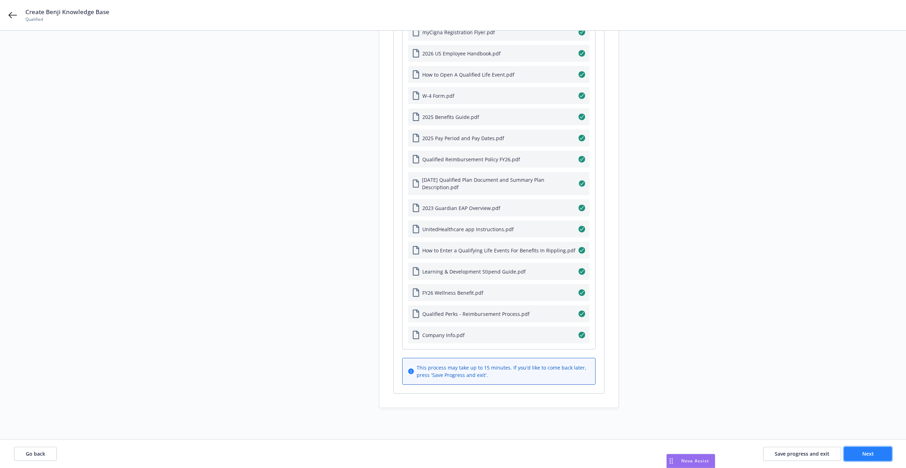
click at [855, 455] on button "Next" at bounding box center [868, 454] width 48 height 14
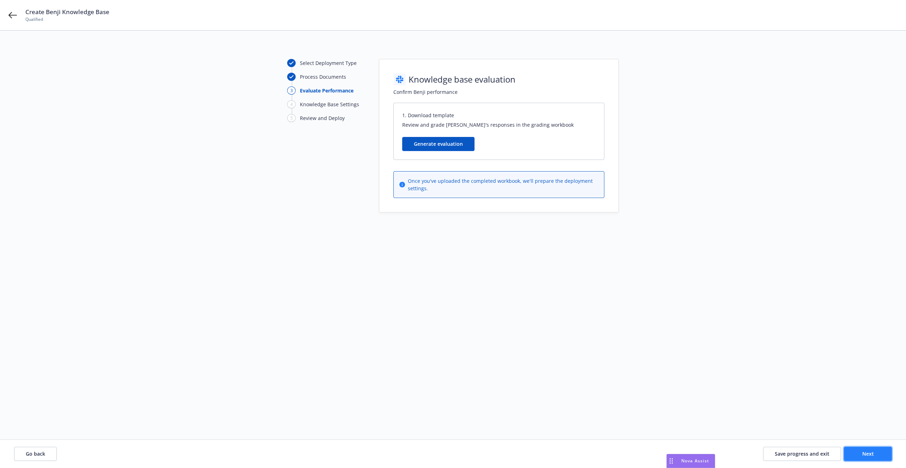
click at [855, 455] on button "Next" at bounding box center [868, 454] width 48 height 14
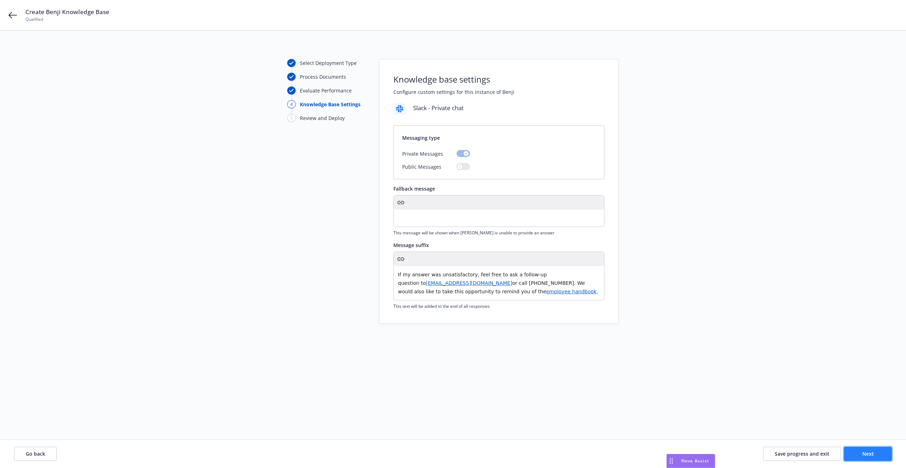
click at [855, 455] on button "Next" at bounding box center [868, 454] width 48 height 14
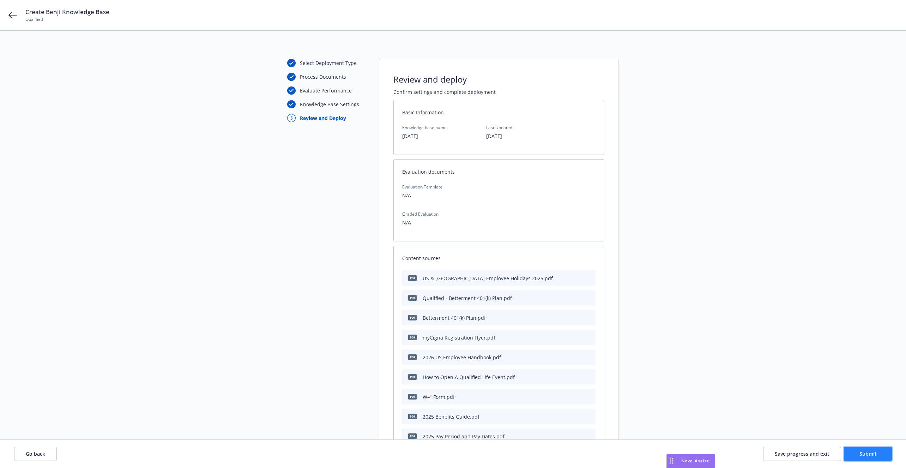
click at [855, 455] on button "Submit" at bounding box center [868, 454] width 48 height 14
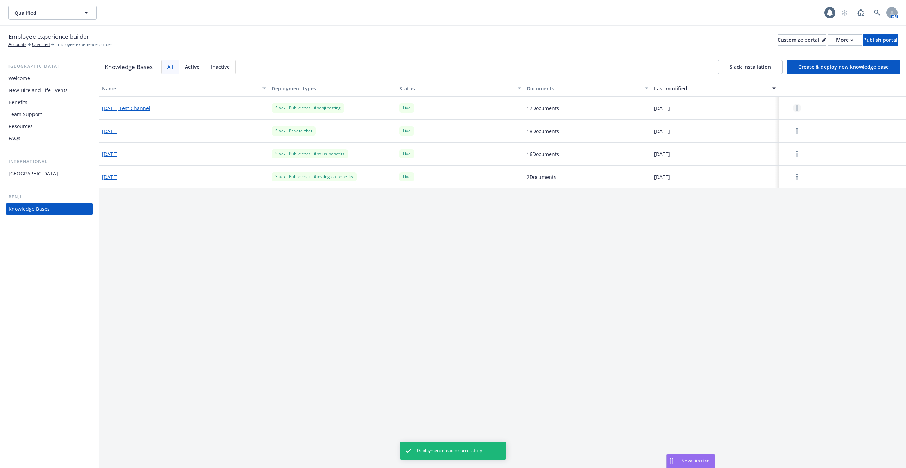
click at [796, 106] on link "more" at bounding box center [797, 108] width 8 height 8
click at [799, 136] on div "Update knowledge base content" at bounding box center [798, 139] width 93 height 12
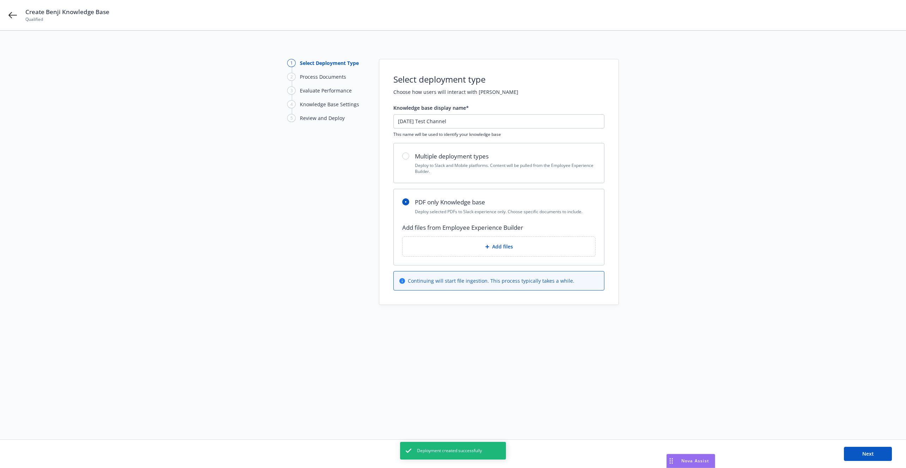
click at [497, 249] on span "Add files" at bounding box center [502, 246] width 21 height 7
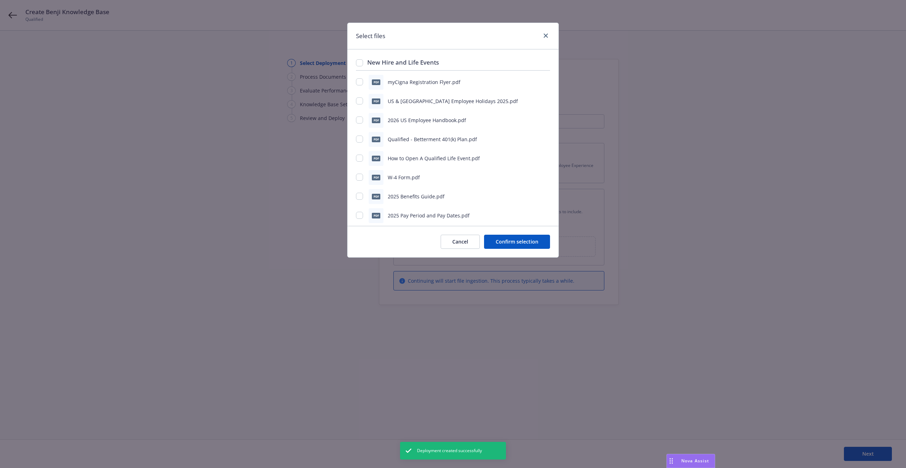
scroll to position [234, 0]
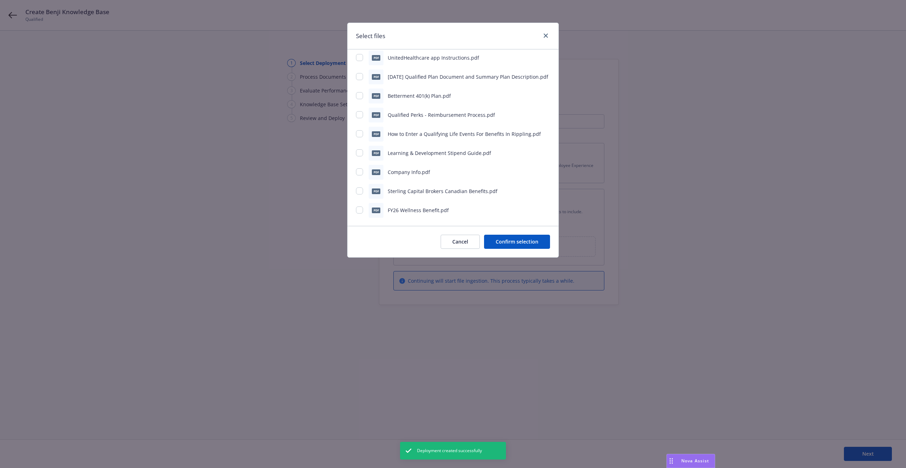
click at [389, 205] on div "pdf FY26 Wellness Benefit.pdf" at bounding box center [453, 210] width 194 height 15
click at [358, 213] on input "checkbox" at bounding box center [359, 210] width 7 height 7
checkbox input "true"
click at [359, 167] on div "pdf Company Info.pdf" at bounding box center [453, 172] width 194 height 15
click at [359, 169] on input "checkbox" at bounding box center [359, 171] width 7 height 7
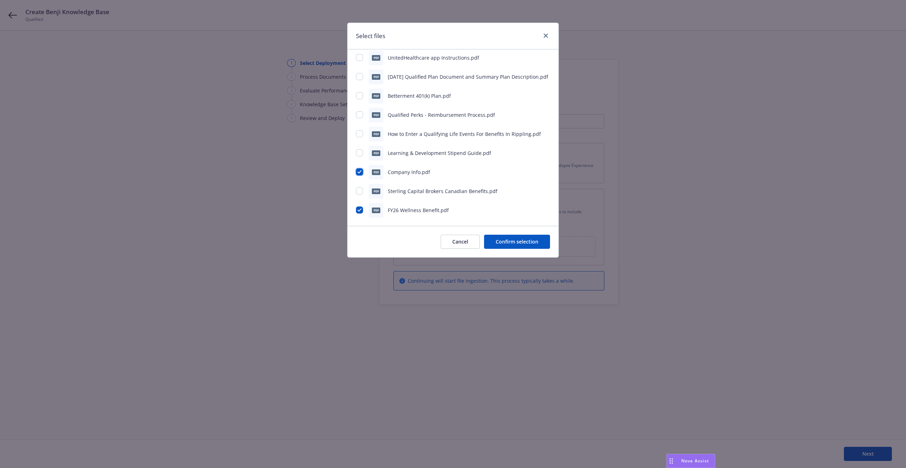
checkbox input "true"
click at [359, 149] on div "pdf Learning & Development Stipend Guide.pdf" at bounding box center [453, 153] width 194 height 15
click at [359, 157] on div "pdf Learning & Development Stipend Guide.pdf" at bounding box center [453, 153] width 194 height 15
click at [359, 151] on input "checkbox" at bounding box center [359, 152] width 7 height 7
checkbox input "true"
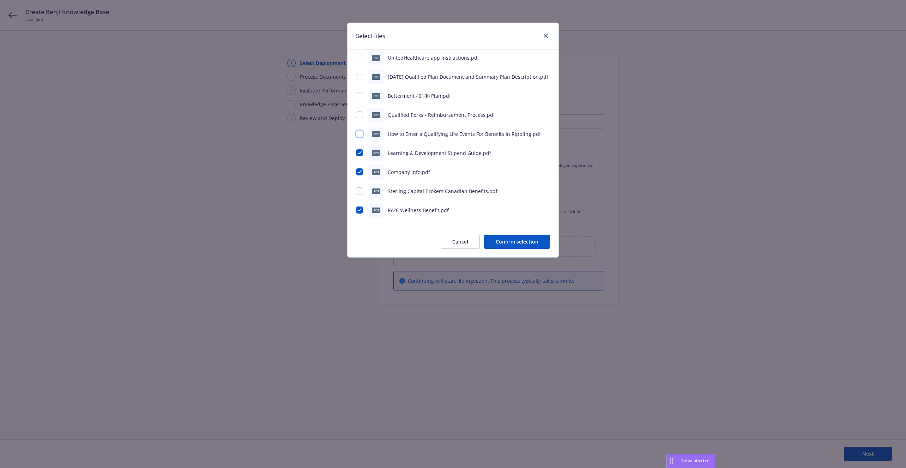
click at [360, 134] on input "checkbox" at bounding box center [359, 133] width 7 height 7
checkbox input "true"
click at [360, 111] on input "checkbox" at bounding box center [359, 114] width 7 height 7
checkbox input "true"
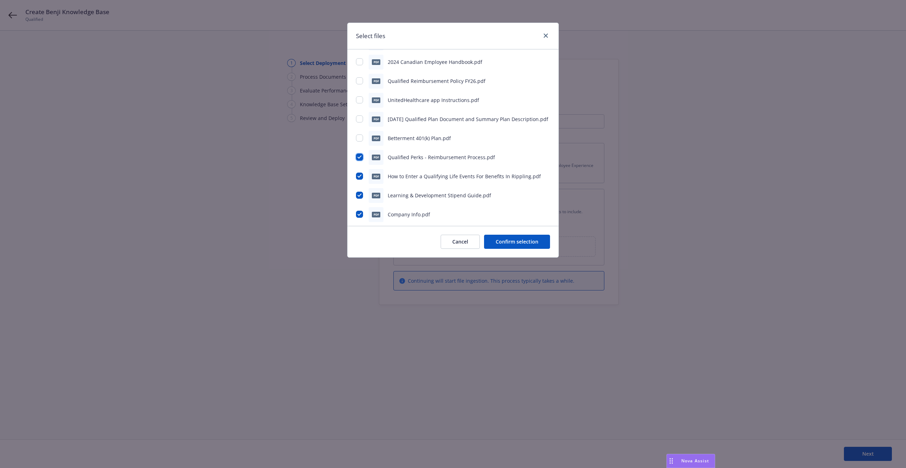
scroll to position [188, 0]
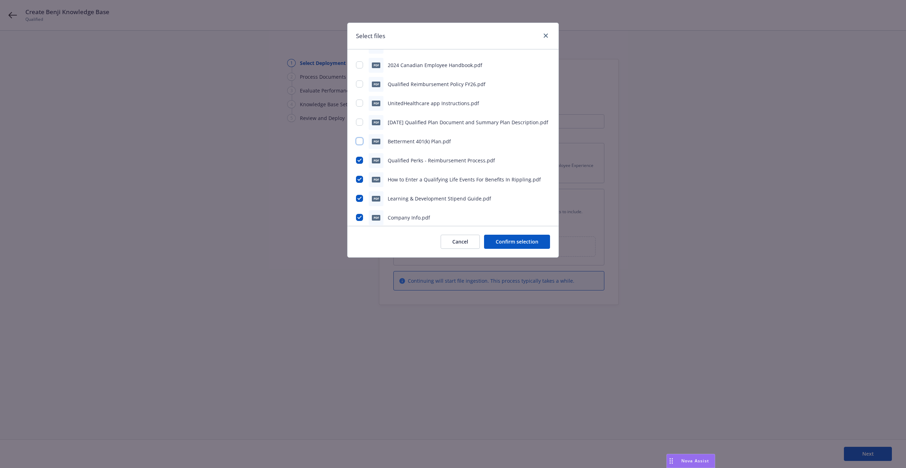
click at [362, 143] on input "checkbox" at bounding box center [359, 141] width 7 height 7
checkbox input "true"
click at [361, 116] on div "pdf [DATE] Qualified Plan Document and Summary Plan Description.pdf" at bounding box center [453, 122] width 194 height 15
click at [360, 122] on input "checkbox" at bounding box center [359, 122] width 7 height 7
checkbox input "true"
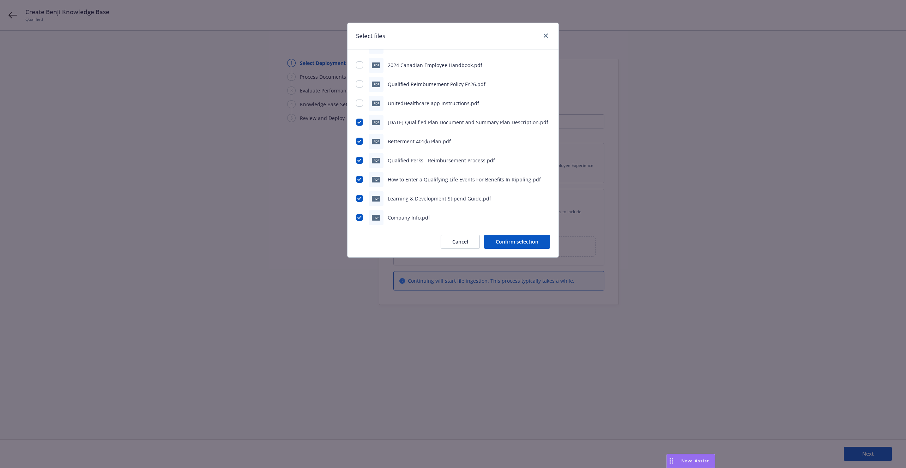
click at [360, 107] on div "pdf UnitedHealthcare app Instructions.pdf" at bounding box center [453, 103] width 194 height 15
click at [359, 97] on div "pdf UnitedHealthcare app Instructions.pdf" at bounding box center [453, 103] width 194 height 15
click at [359, 100] on input "checkbox" at bounding box center [359, 103] width 7 height 7
checkbox input "true"
click at [360, 84] on input "checkbox" at bounding box center [359, 83] width 7 height 7
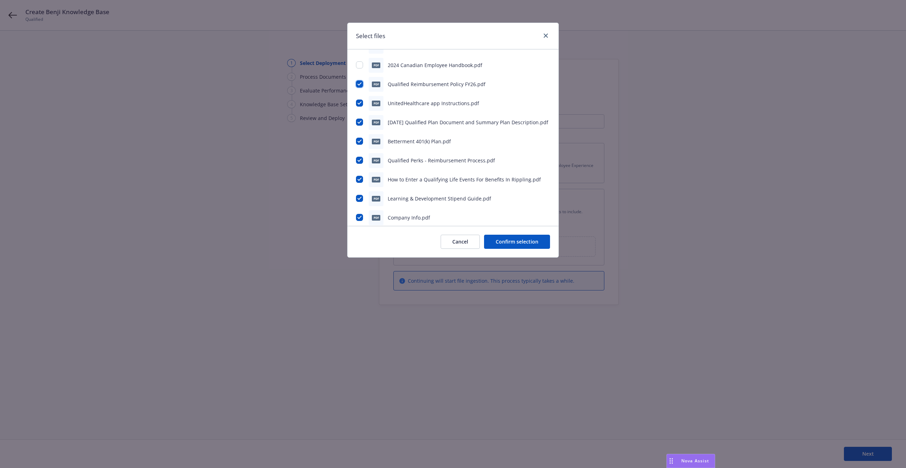
checkbox input "true"
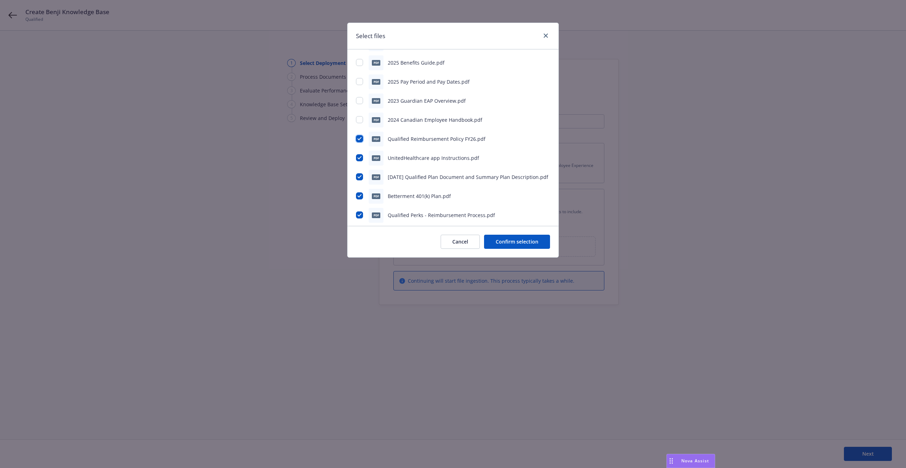
scroll to position [130, 0]
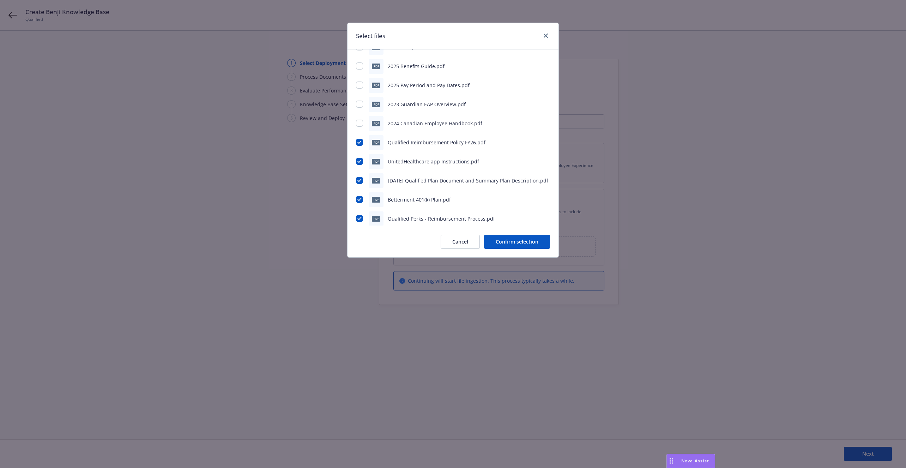
click at [360, 98] on div "pdf 2023 Guardian EAP Overview.pdf" at bounding box center [453, 104] width 194 height 15
click at [361, 106] on input "checkbox" at bounding box center [359, 104] width 7 height 7
checkbox input "true"
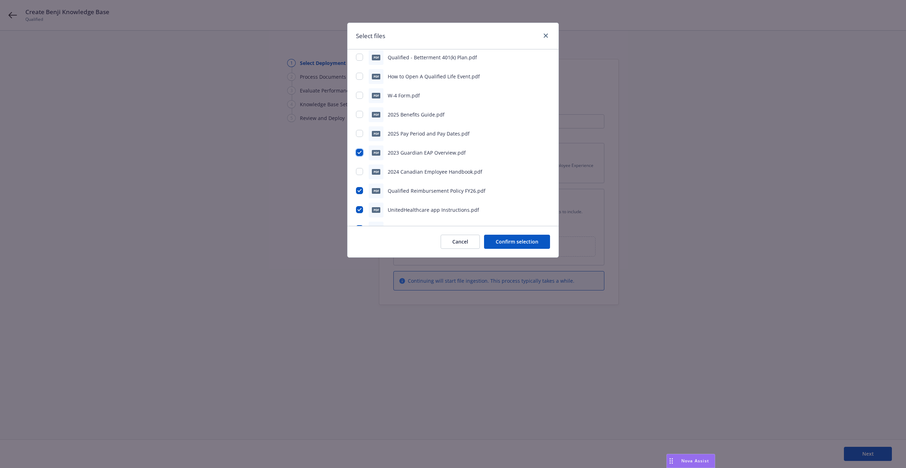
scroll to position [73, 0]
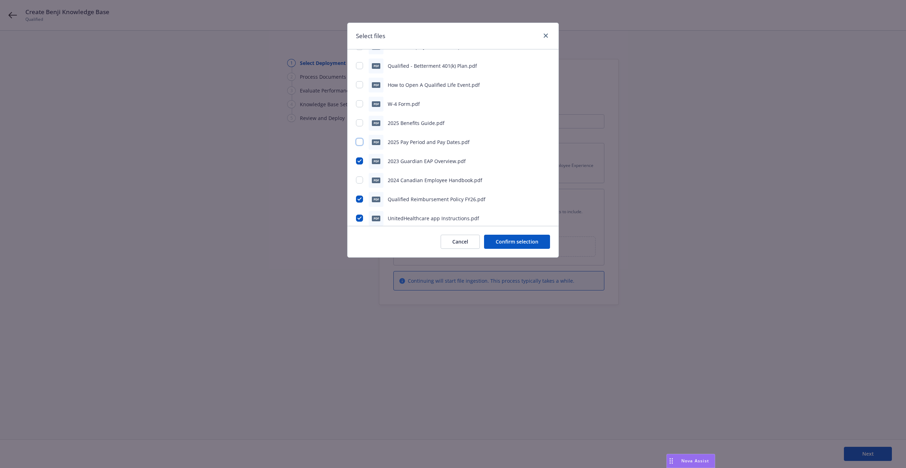
click at [362, 142] on input "checkbox" at bounding box center [359, 141] width 7 height 7
checkbox input "true"
click at [361, 123] on input "checkbox" at bounding box center [359, 122] width 7 height 7
checkbox input "true"
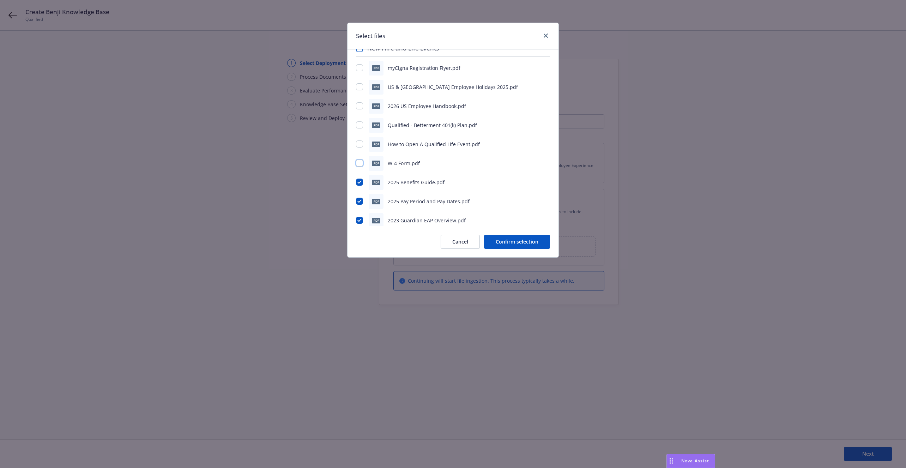
click at [360, 163] on input "checkbox" at bounding box center [359, 163] width 7 height 7
checkbox input "true"
click at [359, 142] on input "checkbox" at bounding box center [359, 143] width 7 height 7
checkbox input "true"
click at [356, 121] on div at bounding box center [360, 124] width 8 height 7
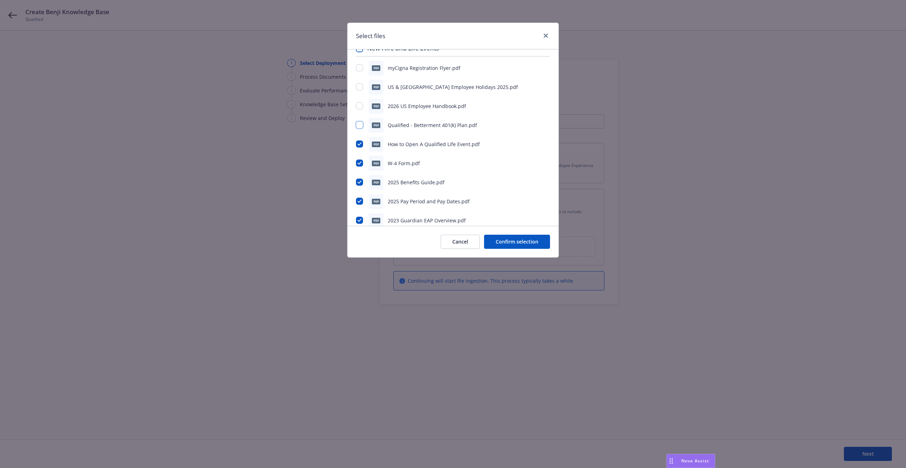
click at [357, 125] on input "checkbox" at bounding box center [359, 124] width 7 height 7
checkbox input "true"
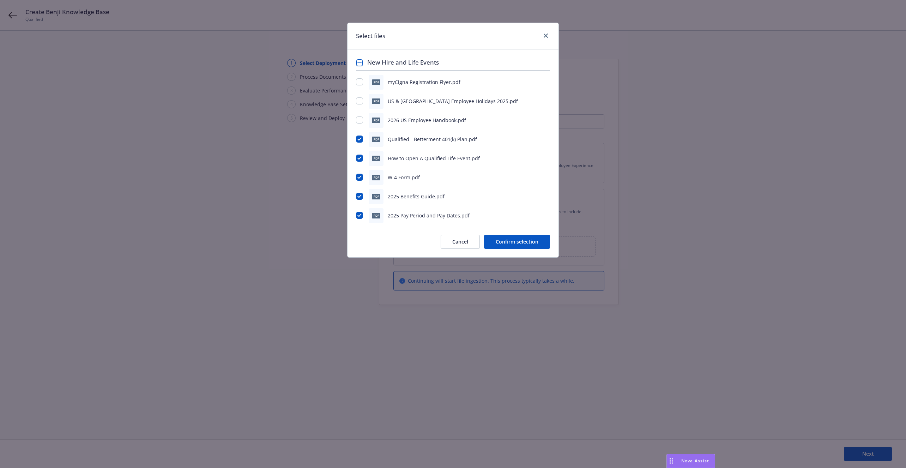
click at [360, 108] on div "pdf myCigna Registration Flyer.pdf pdf US & [GEOGRAPHIC_DATA] Employee Holidays…" at bounding box center [453, 263] width 194 height 377
click at [360, 115] on div "pdf 2026 US Employee Handbook.pdf" at bounding box center [453, 120] width 194 height 15
click at [360, 120] on input "checkbox" at bounding box center [359, 119] width 7 height 7
checkbox input "true"
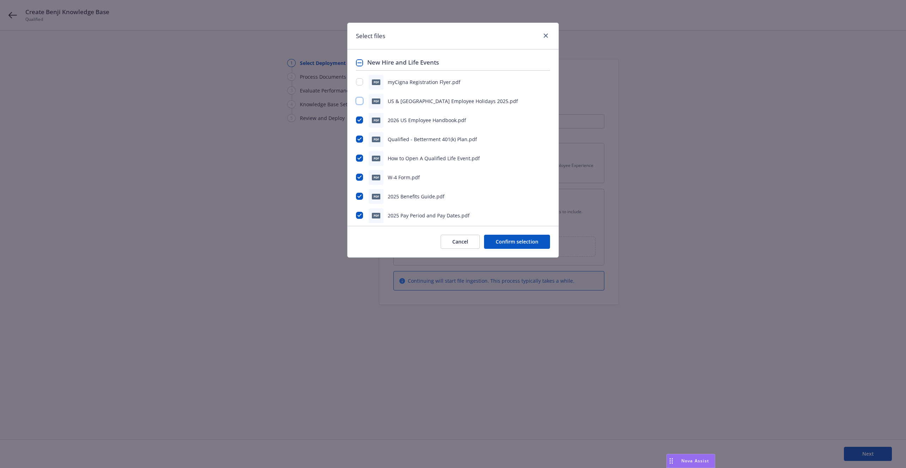
click at [363, 99] on input "checkbox" at bounding box center [359, 100] width 7 height 7
checkbox input "true"
click at [361, 80] on input "checkbox" at bounding box center [359, 81] width 7 height 7
checkbox input "true"
click at [494, 244] on button "Confirm selection" at bounding box center [517, 242] width 66 height 14
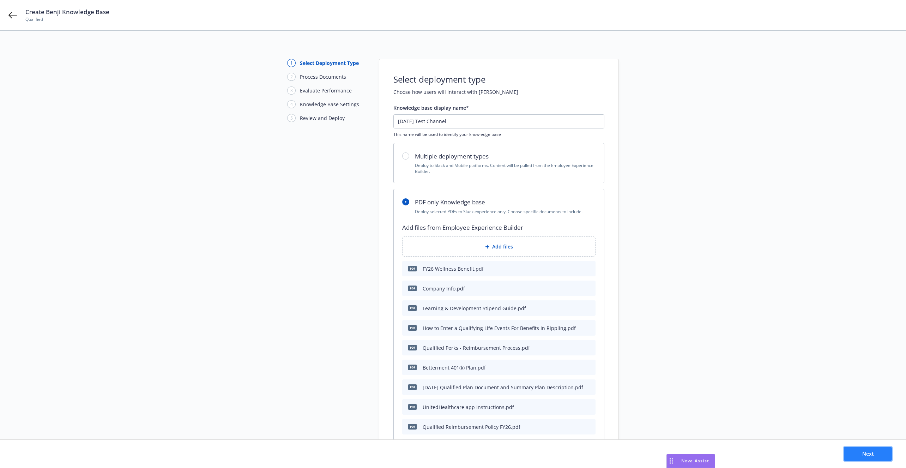
click at [853, 452] on button "Next" at bounding box center [868, 454] width 48 height 14
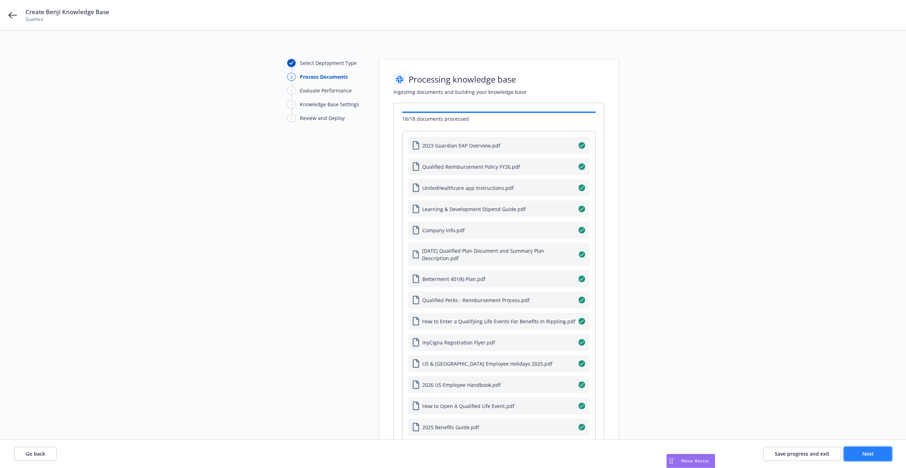
click at [853, 452] on button "Next" at bounding box center [868, 454] width 48 height 14
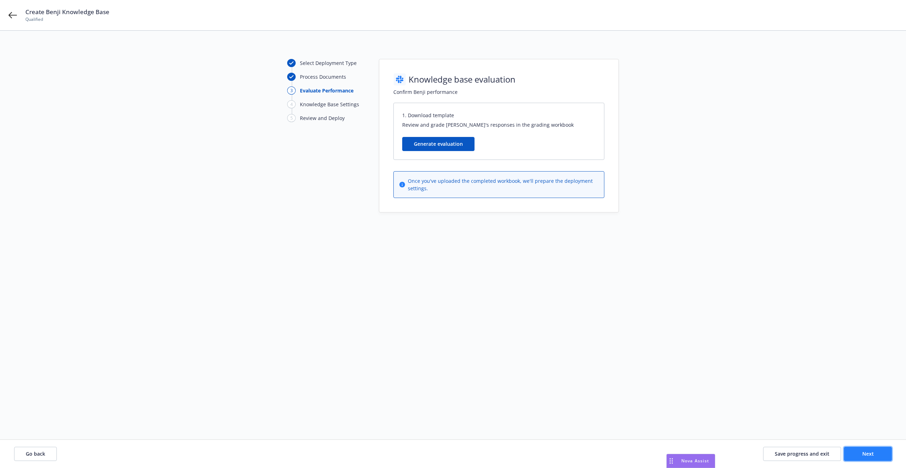
click at [853, 452] on button "Next" at bounding box center [868, 454] width 48 height 14
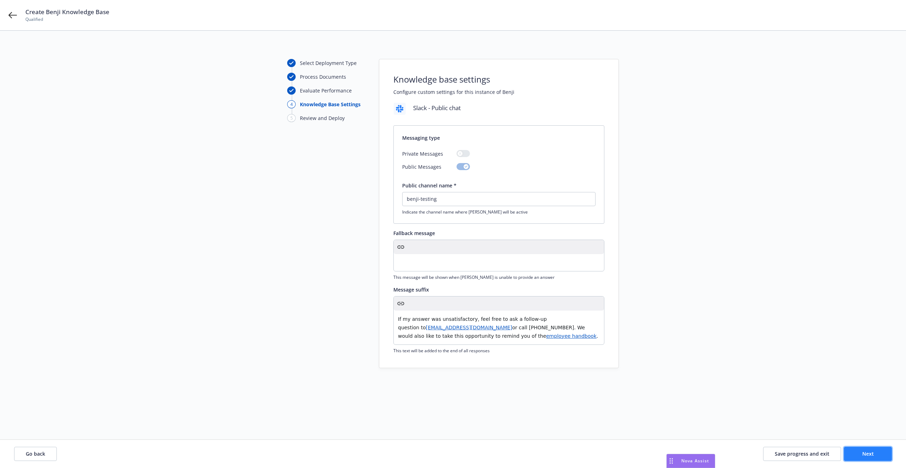
click at [853, 452] on button "Next" at bounding box center [868, 454] width 48 height 14
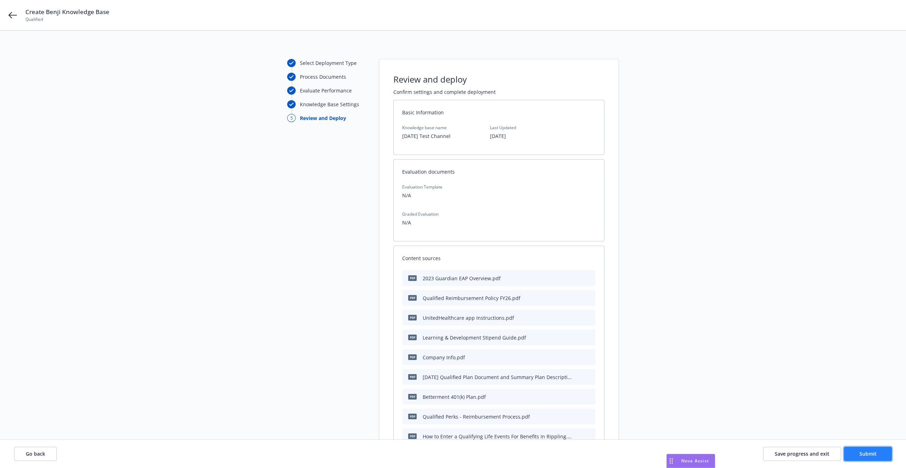
click at [853, 452] on button "Submit" at bounding box center [868, 454] width 48 height 14
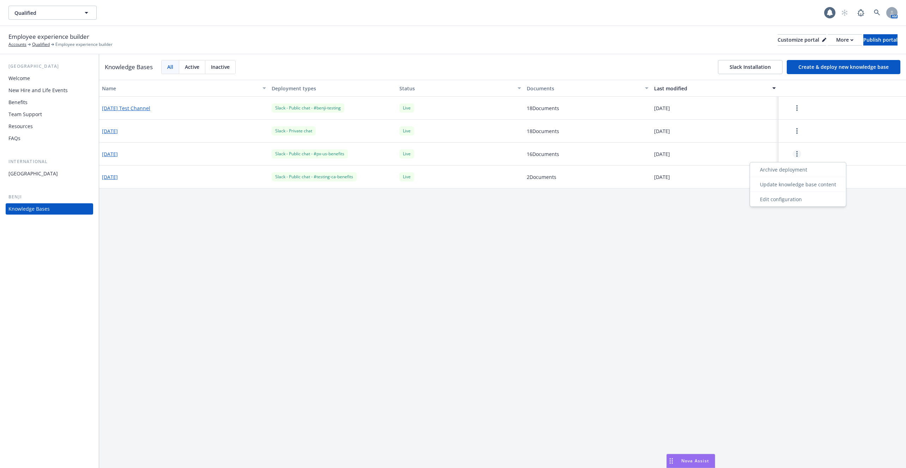
click at [799, 151] on link "more" at bounding box center [797, 154] width 8 height 8
click at [786, 185] on div "Update knowledge base content" at bounding box center [798, 185] width 93 height 12
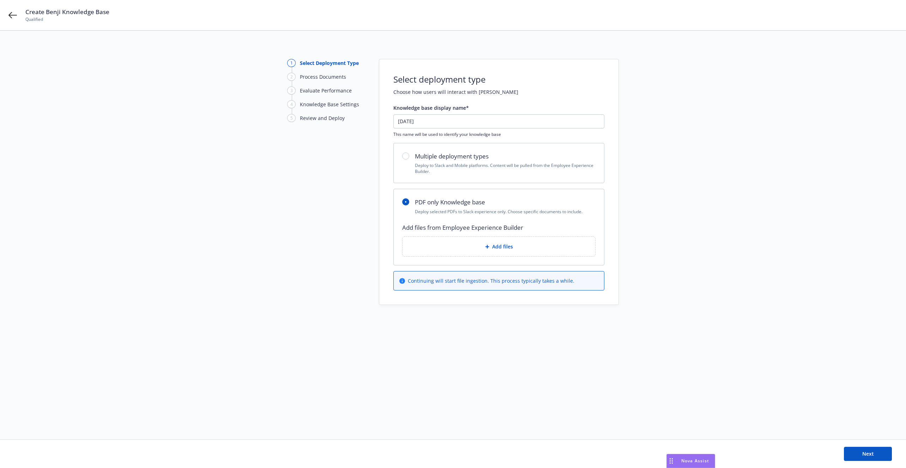
click at [423, 254] on div "Add files" at bounding box center [499, 246] width 193 height 19
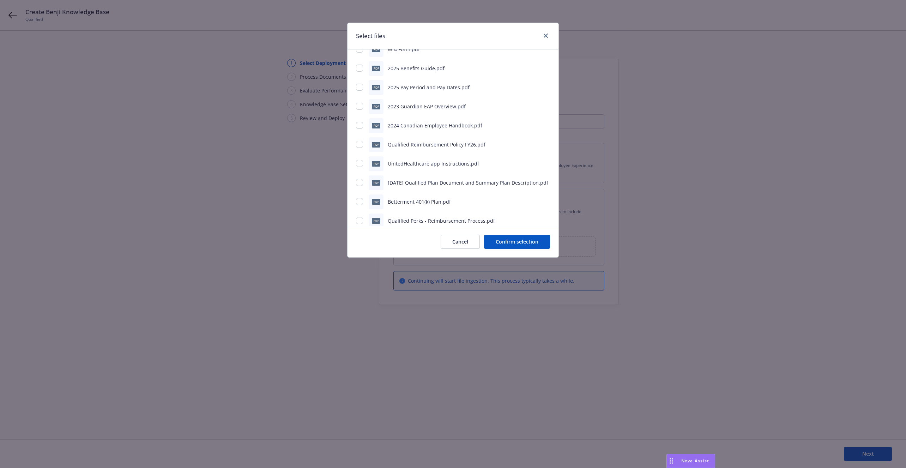
scroll to position [234, 0]
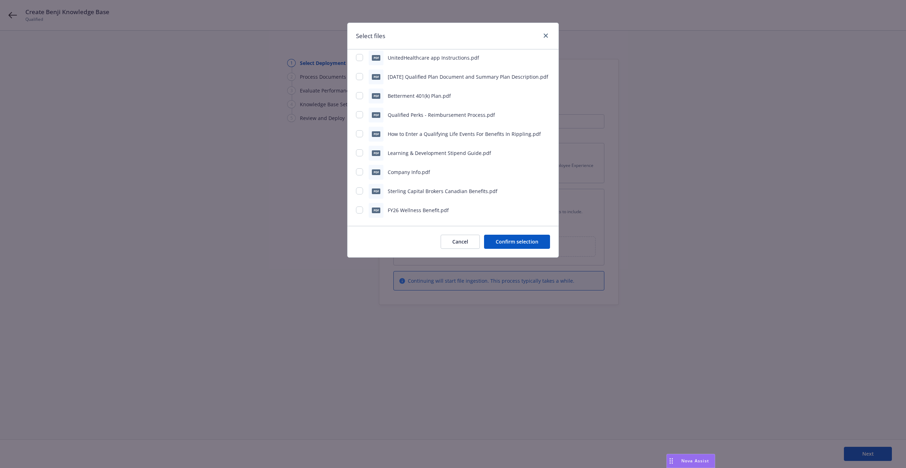
click at [357, 213] on div at bounding box center [360, 210] width 8 height 7
click at [357, 211] on input "checkbox" at bounding box center [359, 210] width 7 height 7
checkbox input "true"
click at [358, 173] on input "checkbox" at bounding box center [359, 171] width 7 height 7
checkbox input "true"
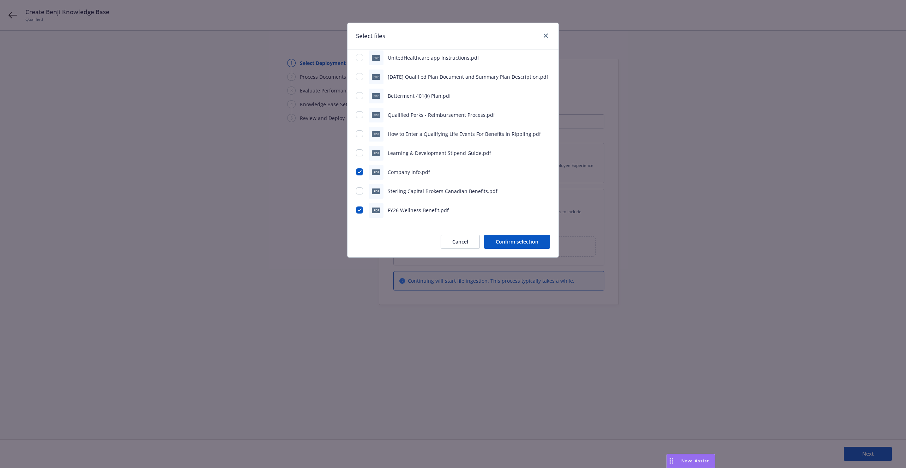
click at [358, 159] on div "pdf Learning & Development Stipend Guide.pdf" at bounding box center [453, 153] width 194 height 15
click at [358, 158] on div "pdf Learning & Development Stipend Guide.pdf" at bounding box center [453, 153] width 194 height 15
click at [358, 143] on div "pdf myCigna Registration Flyer.pdf pdf US & [GEOGRAPHIC_DATA] Employee Holidays…" at bounding box center [453, 29] width 194 height 377
click at [358, 147] on div "pdf Learning & Development Stipend Guide.pdf" at bounding box center [453, 153] width 194 height 15
click at [358, 151] on input "checkbox" at bounding box center [359, 152] width 7 height 7
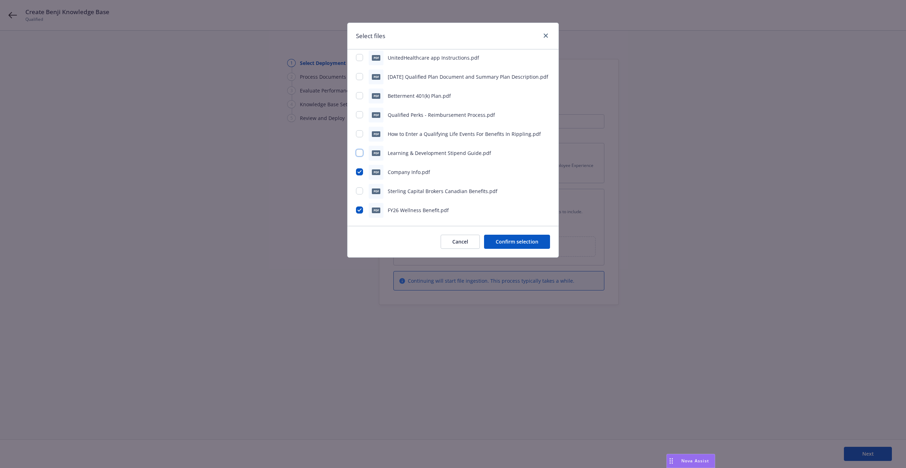
checkbox input "true"
click at [359, 138] on div "pdf How to Enter a Qualifying Life Events For Benefits In Rippling.pdf" at bounding box center [453, 134] width 194 height 15
click at [360, 129] on div "pdf How to Enter a Qualifying Life Events For Benefits In Rippling.pdf" at bounding box center [453, 134] width 194 height 15
click at [359, 135] on input "checkbox" at bounding box center [359, 133] width 7 height 7
checkbox input "true"
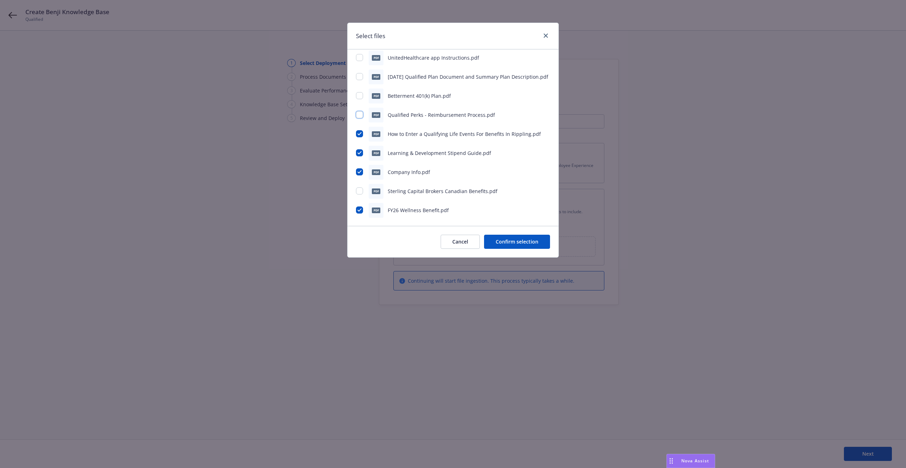
click at [359, 114] on input "checkbox" at bounding box center [359, 114] width 7 height 7
checkbox input "true"
click at [359, 96] on input "checkbox" at bounding box center [359, 95] width 7 height 7
checkbox input "true"
click at [358, 76] on input "checkbox" at bounding box center [359, 76] width 7 height 7
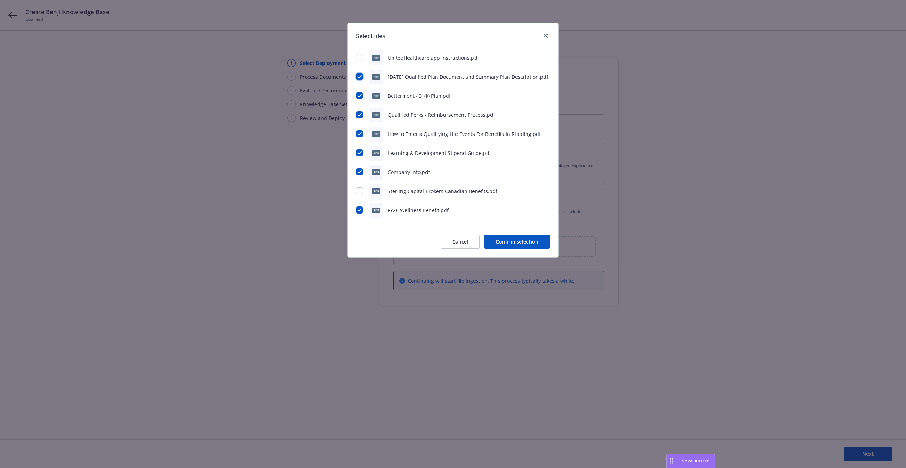
checkbox input "true"
click at [364, 119] on div "pdf UnitedHealthcare app Instructions.pdf" at bounding box center [453, 118] width 194 height 15
click at [361, 118] on input "checkbox" at bounding box center [359, 117] width 7 height 7
checkbox input "true"
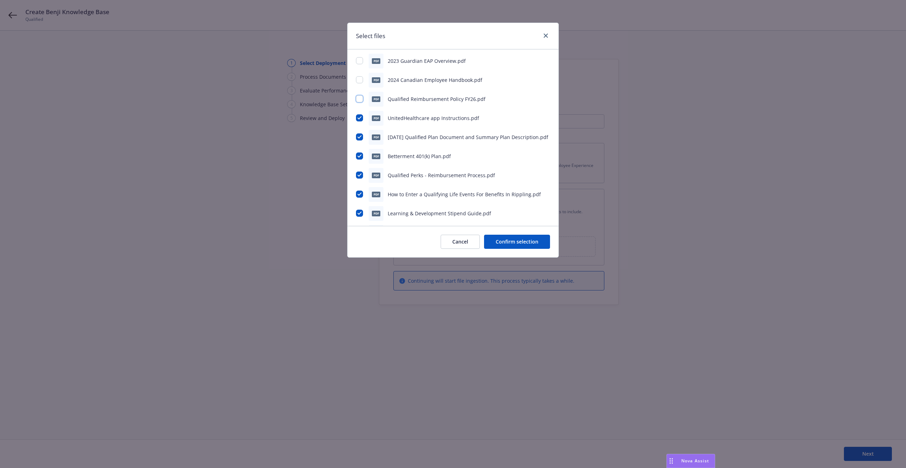
click at [360, 100] on input "checkbox" at bounding box center [359, 98] width 7 height 7
checkbox input "true"
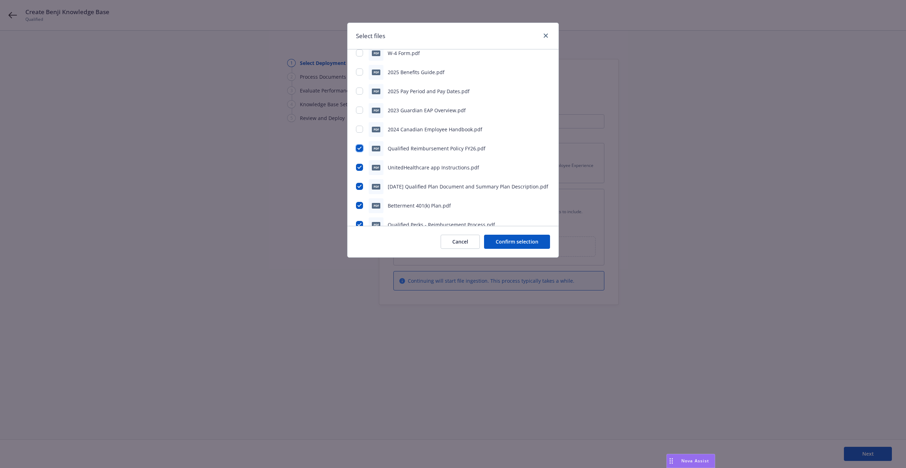
scroll to position [119, 0]
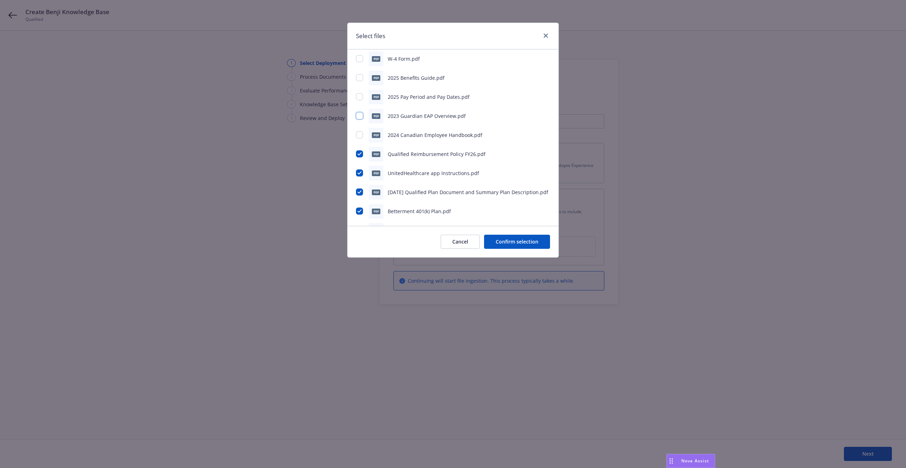
click at [360, 114] on input "checkbox" at bounding box center [359, 115] width 7 height 7
checkbox input "true"
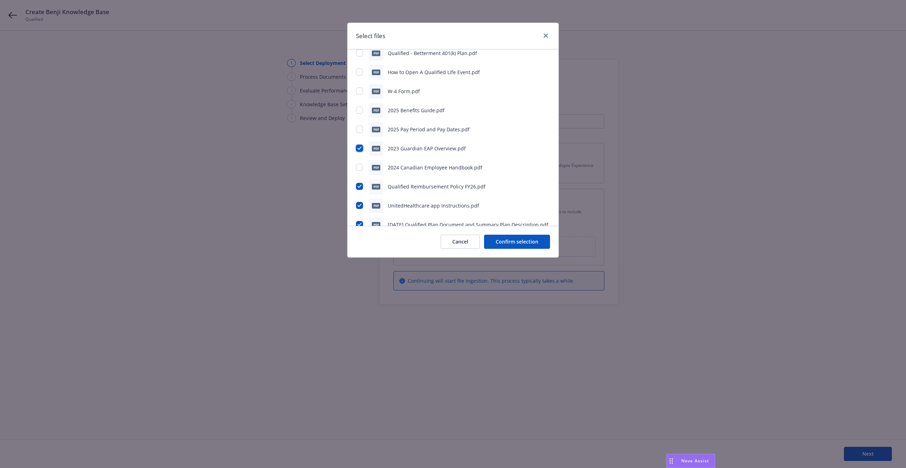
scroll to position [86, 0]
click at [357, 127] on input "checkbox" at bounding box center [359, 129] width 7 height 7
checkbox input "true"
click at [358, 110] on input "checkbox" at bounding box center [359, 110] width 7 height 7
checkbox input "true"
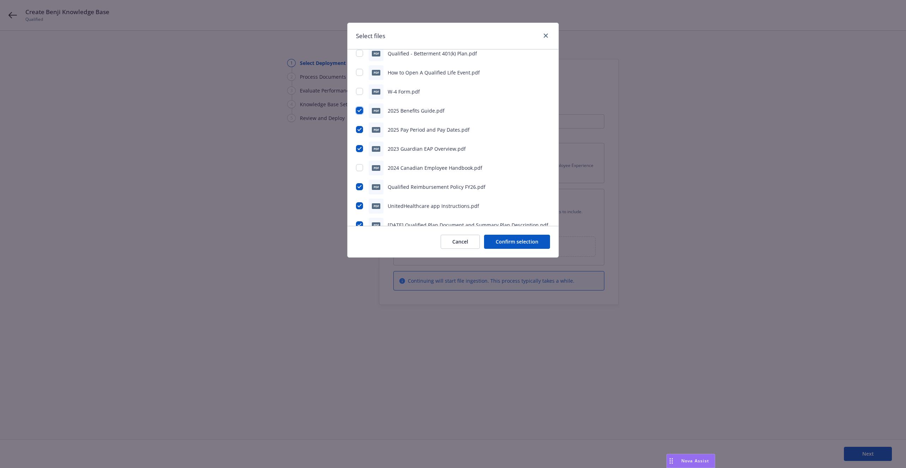
scroll to position [64, 0]
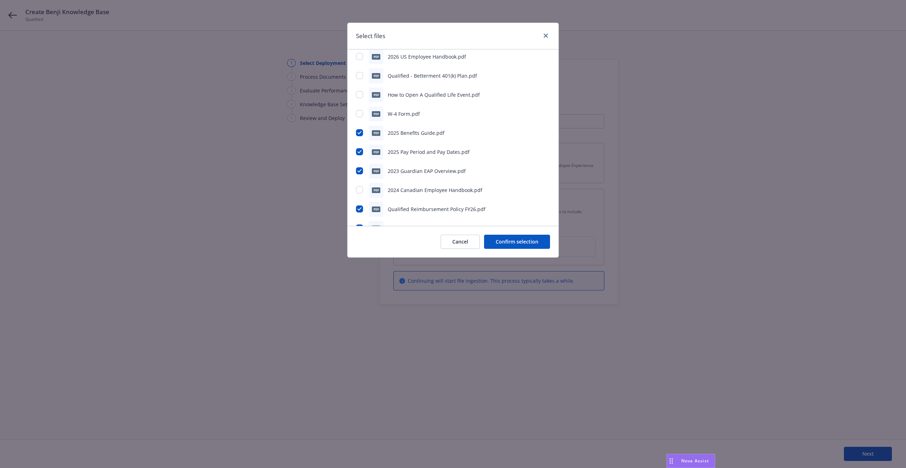
click at [359, 117] on div at bounding box center [360, 113] width 8 height 7
click at [358, 96] on input "checkbox" at bounding box center [359, 94] width 7 height 7
checkbox input "true"
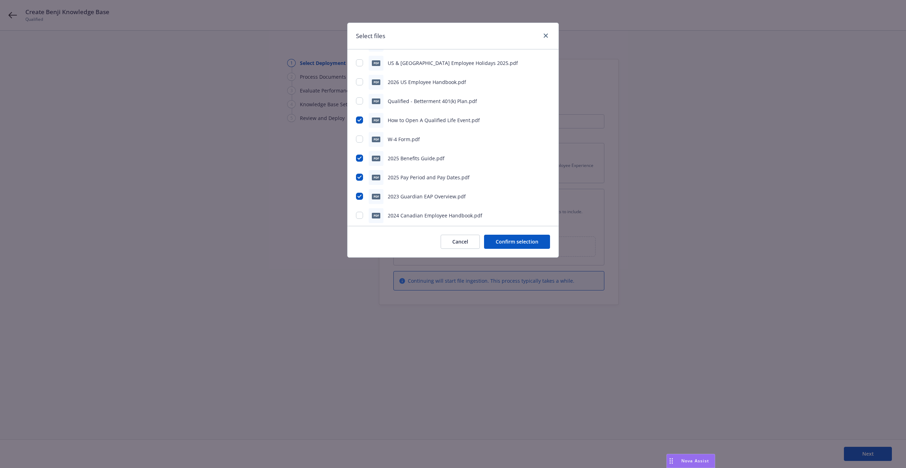
click at [358, 96] on div "pdf Qualified - Betterment 401(k) Plan.pdf" at bounding box center [453, 101] width 194 height 15
click at [358, 100] on input "checkbox" at bounding box center [359, 100] width 7 height 7
click at [359, 98] on input "checkbox" at bounding box center [359, 100] width 7 height 7
click at [359, 105] on div "pdf Qualified - Betterment 401(k) Plan.pdf" at bounding box center [453, 101] width 194 height 15
click at [359, 103] on input "checkbox" at bounding box center [359, 100] width 7 height 7
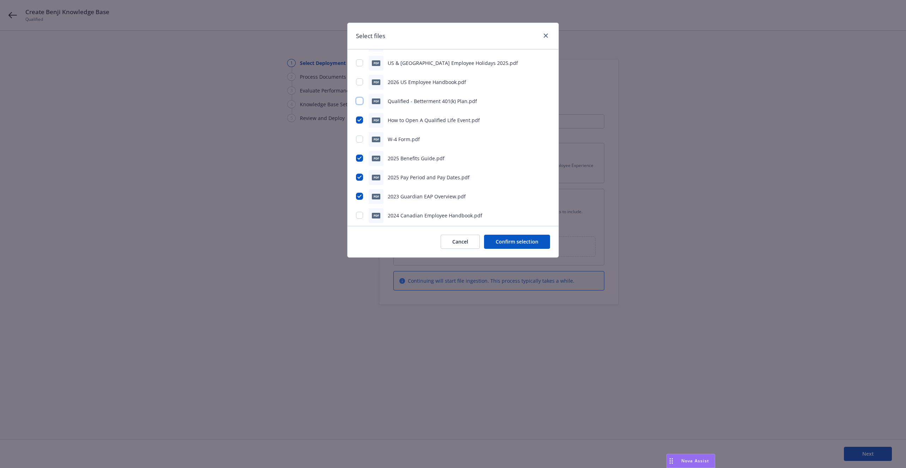
checkbox input "true"
click at [360, 79] on input "checkbox" at bounding box center [359, 81] width 7 height 7
checkbox input "true"
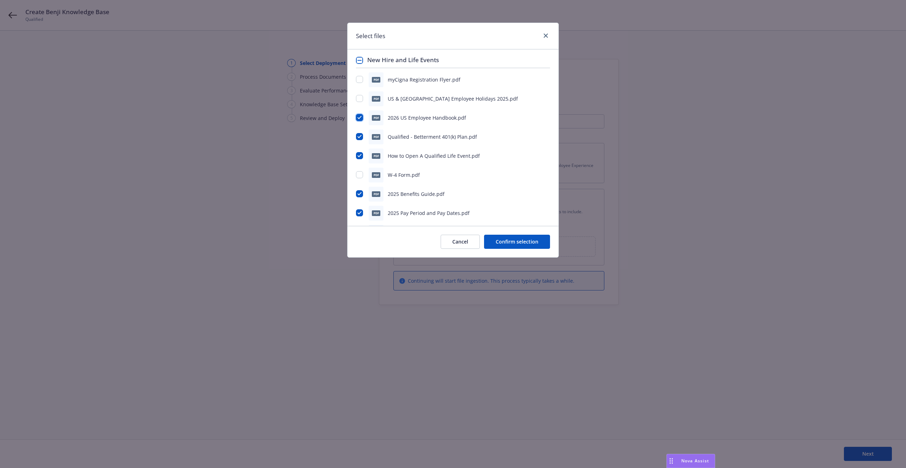
scroll to position [0, 0]
click at [361, 98] on input "checkbox" at bounding box center [359, 100] width 7 height 7
checkbox input "true"
click at [360, 76] on div "pdf myCigna Registration Flyer.pdf" at bounding box center [453, 82] width 194 height 15
click at [360, 79] on input "checkbox" at bounding box center [359, 81] width 7 height 7
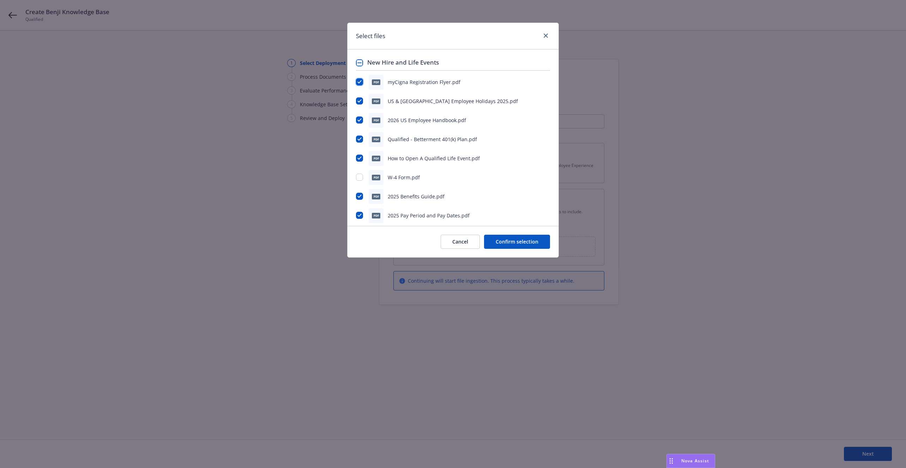
checkbox input "true"
click at [524, 243] on button "Confirm selection" at bounding box center [517, 242] width 66 height 14
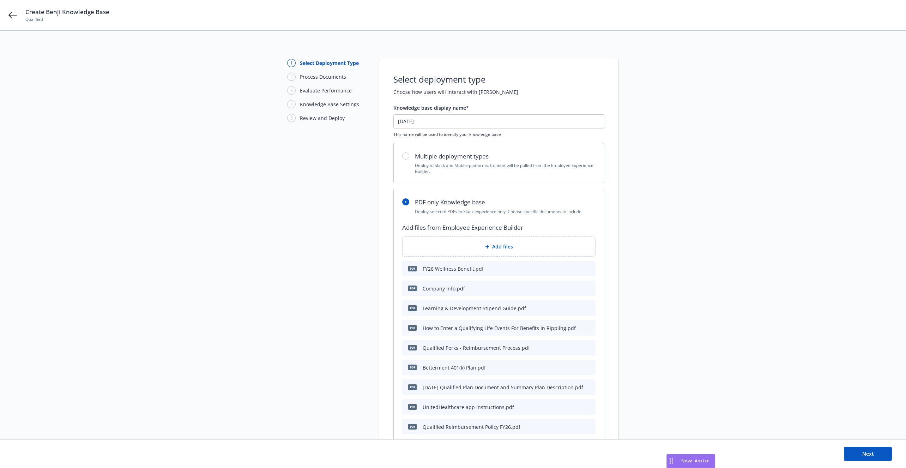
click at [875, 446] on div "Next" at bounding box center [453, 454] width 906 height 28
click at [874, 446] on div "Next" at bounding box center [453, 454] width 906 height 28
click at [874, 449] on button "Next" at bounding box center [868, 454] width 48 height 14
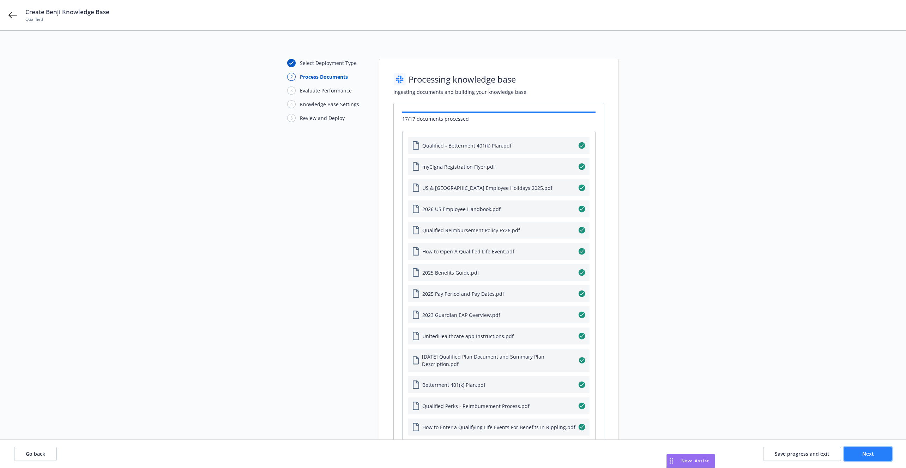
click at [874, 449] on button "Next" at bounding box center [868, 454] width 48 height 14
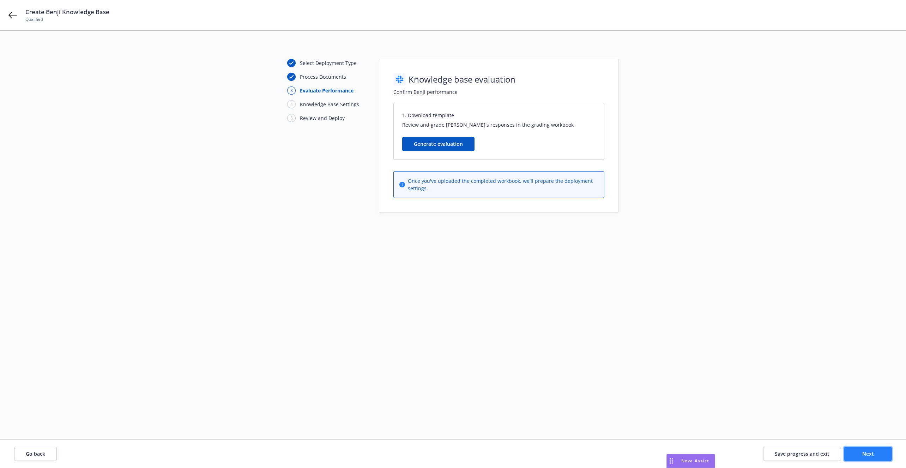
click at [874, 449] on button "Next" at bounding box center [868, 454] width 48 height 14
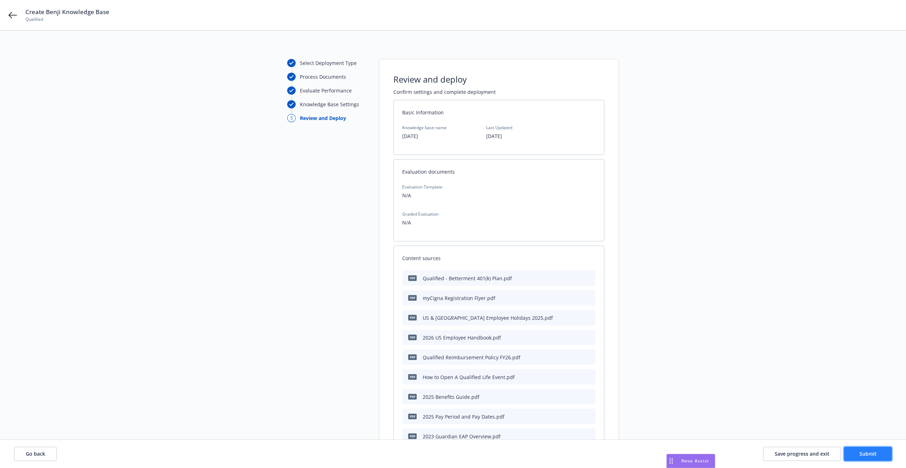
click at [874, 449] on button "Submit" at bounding box center [868, 454] width 48 height 14
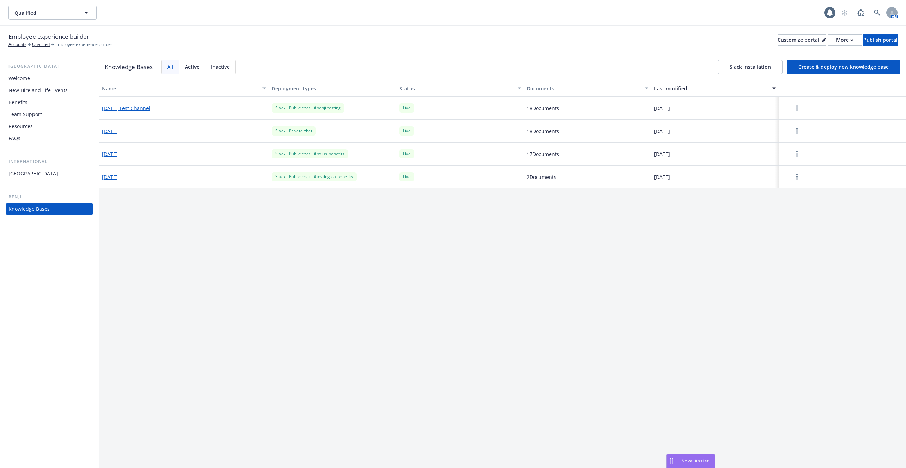
click at [113, 155] on button "[DATE]" at bounding box center [110, 153] width 16 height 7
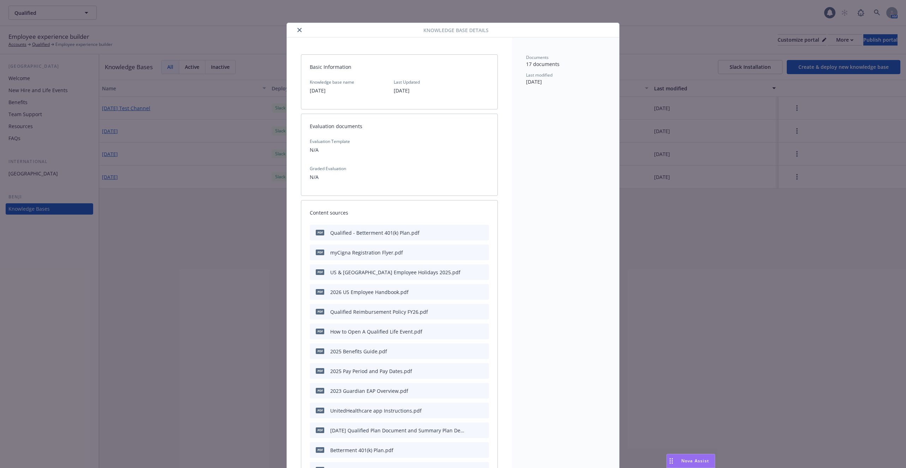
click at [299, 30] on icon "close" at bounding box center [300, 30] width 4 height 4
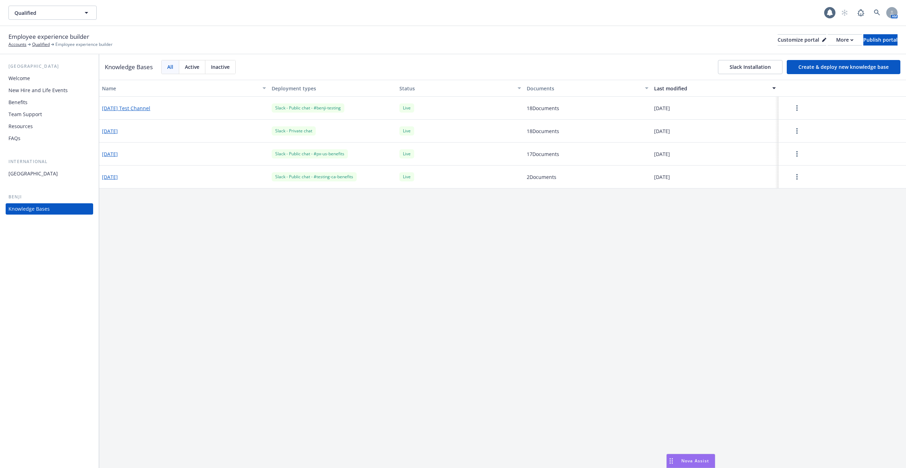
click at [118, 128] on button "[DATE]" at bounding box center [110, 130] width 16 height 7
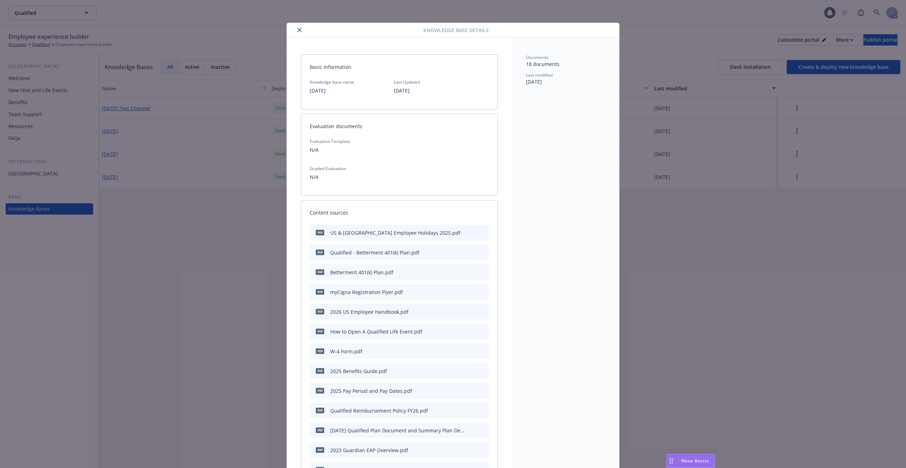
click at [297, 26] on button "close" at bounding box center [299, 30] width 8 height 8
